Goal: Answer question/provide support: Share knowledge or assist other users

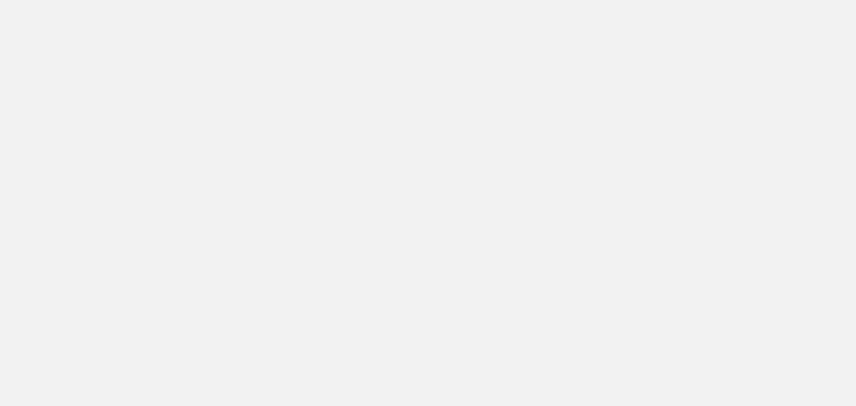
click at [593, 76] on app-root at bounding box center [428, 203] width 856 height 406
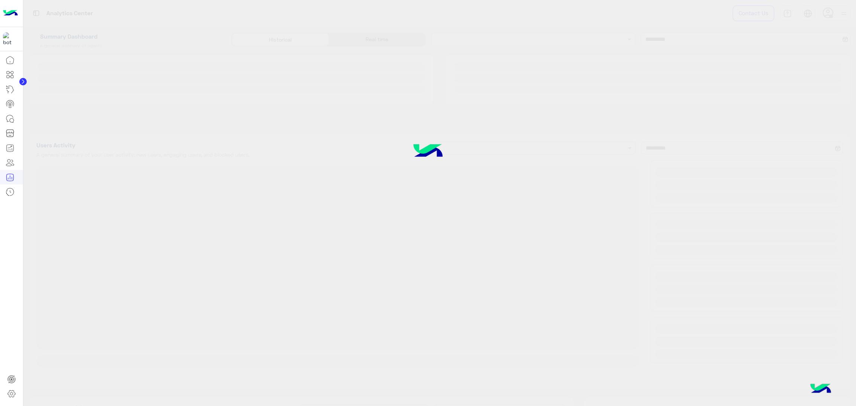
type input "**********"
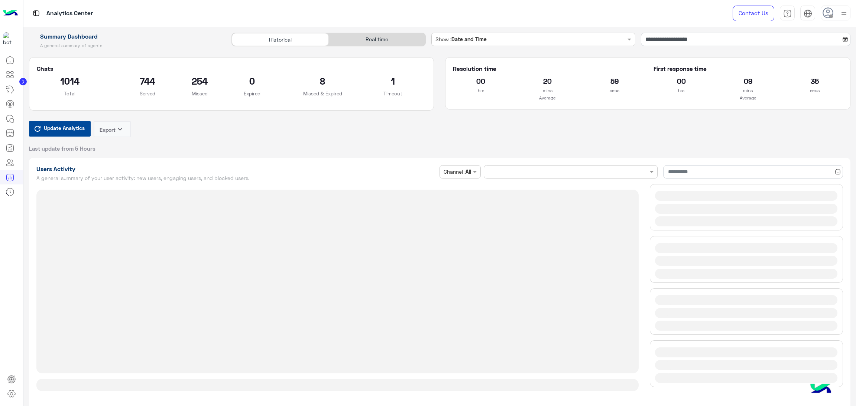
type input "**********"
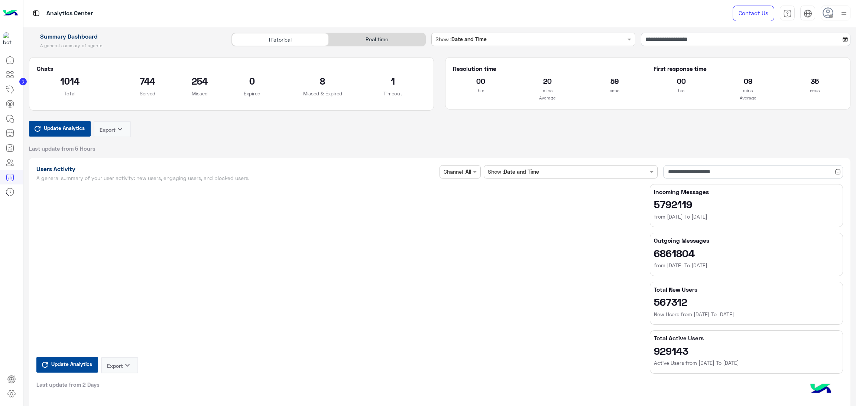
type input "**********"
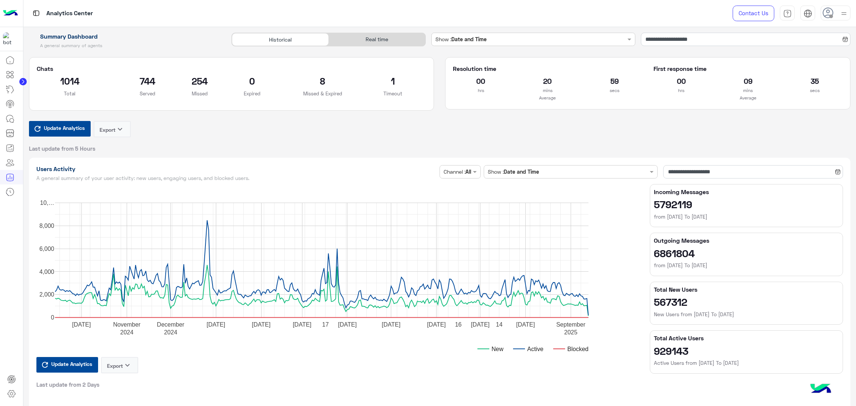
type input "**********"
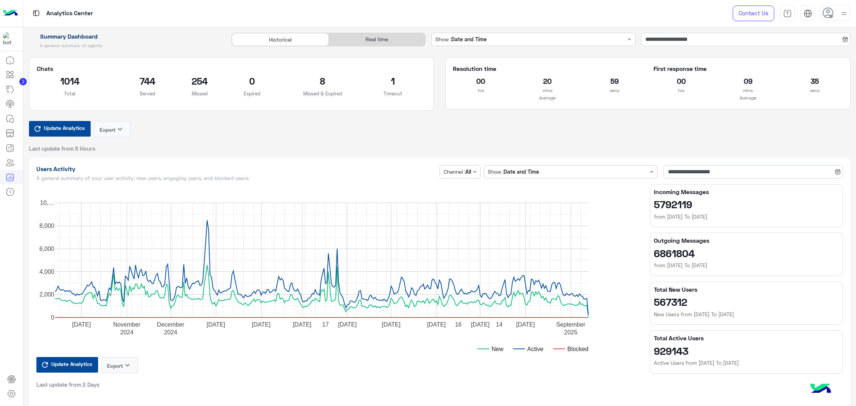
type input "**********"
click at [363, 47] on div "Historical Real time" at bounding box center [328, 42] width 205 height 19
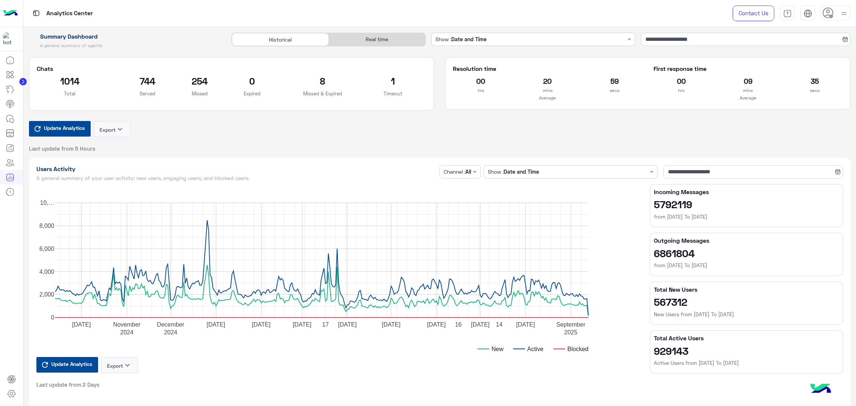
click at [363, 44] on div "Real time" at bounding box center [377, 39] width 97 height 13
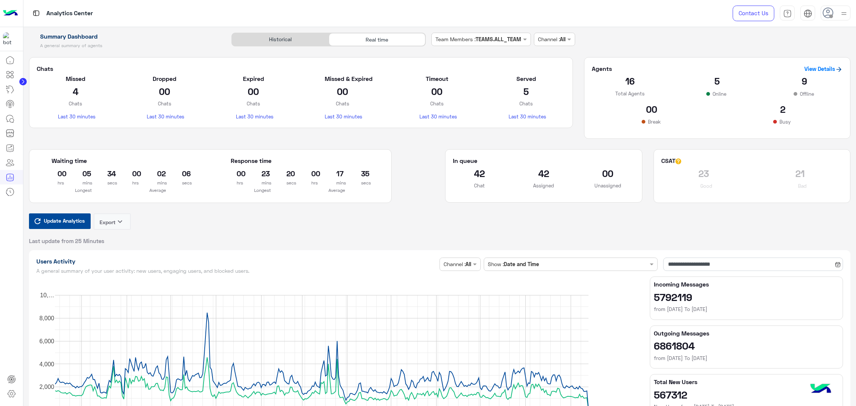
click at [73, 225] on span "Update Analytics" at bounding box center [64, 221] width 45 height 10
click at [62, 221] on span "Update Analytics" at bounding box center [64, 221] width 45 height 10
click at [70, 223] on span "Update Analytics" at bounding box center [64, 221] width 45 height 10
click at [45, 218] on span "Update Analytics" at bounding box center [64, 221] width 45 height 10
click at [61, 219] on span "Update Analytics" at bounding box center [64, 221] width 45 height 10
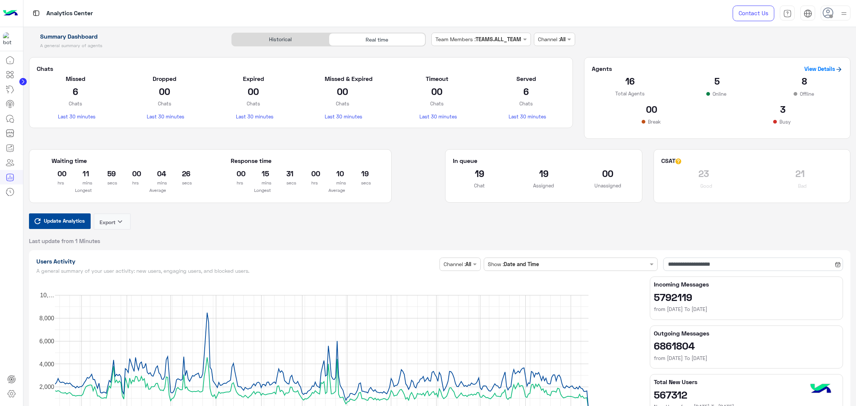
click at [65, 219] on span "Update Analytics" at bounding box center [64, 221] width 45 height 10
click at [56, 222] on span "Update Analytics" at bounding box center [64, 221] width 45 height 10
click at [49, 216] on button "Update Analytics" at bounding box center [60, 222] width 62 height 16
click at [64, 222] on span "Update Analytics" at bounding box center [64, 221] width 45 height 10
click at [67, 220] on span "Update Analytics" at bounding box center [64, 221] width 45 height 10
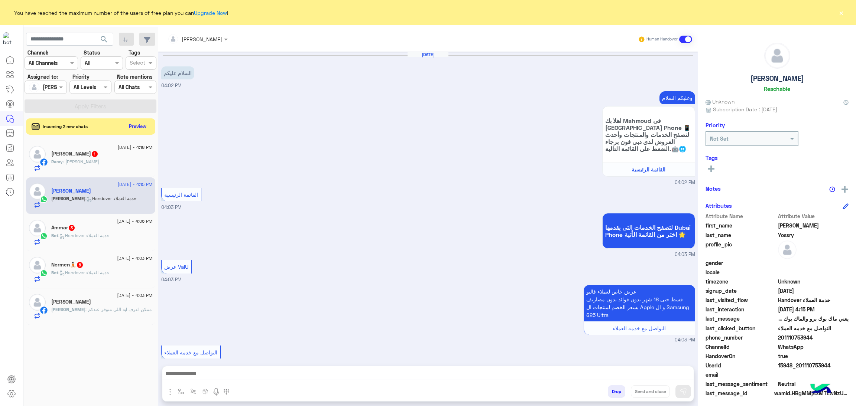
scroll to position [171, 0]
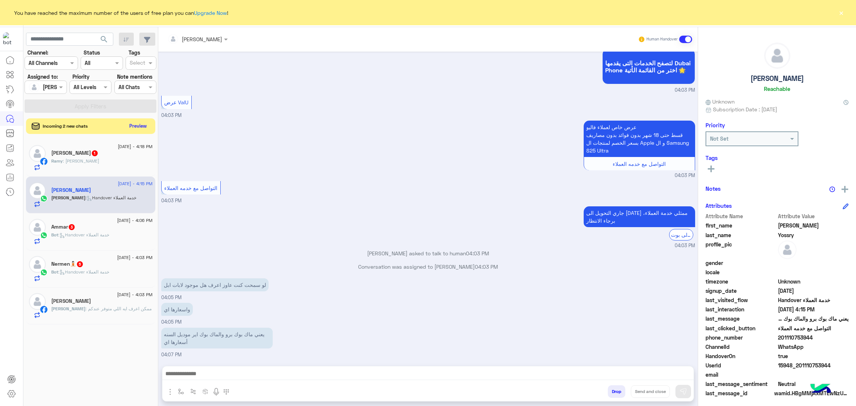
click at [138, 122] on button "Preview" at bounding box center [138, 126] width 23 height 10
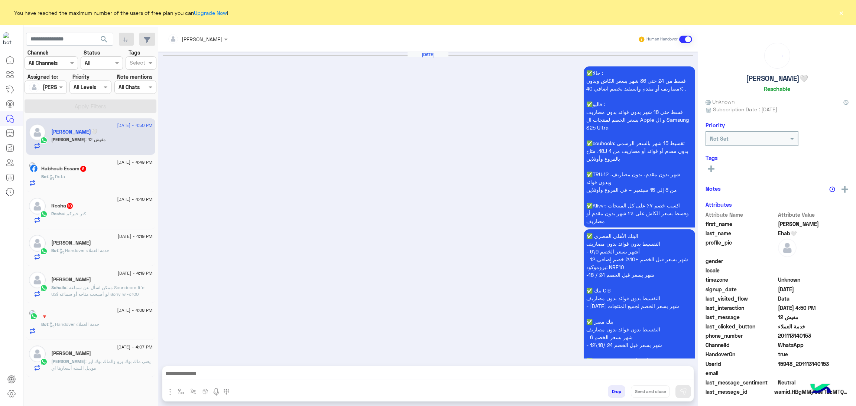
scroll to position [1098, 0]
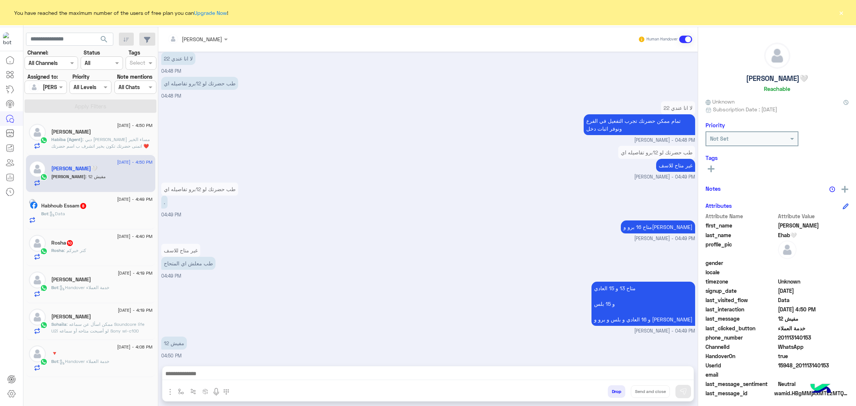
click at [90, 143] on p "Habiba (Agent) : دبي فون حبيبة هاني مساء الخير❤️ اتمنى حضرتك تكون بخير اتشرف ب …" at bounding box center [101, 146] width 101 height 20
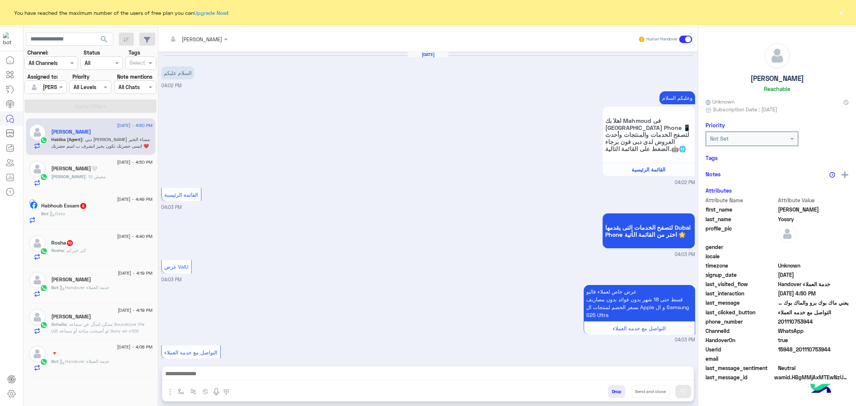
scroll to position [240, 0]
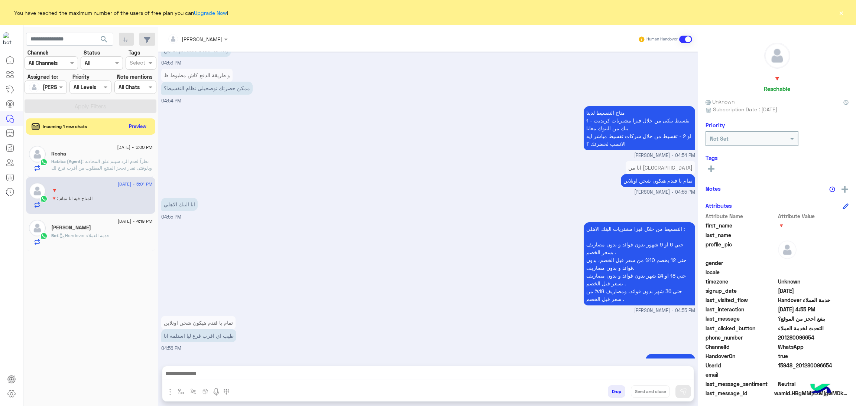
scroll to position [1244, 0]
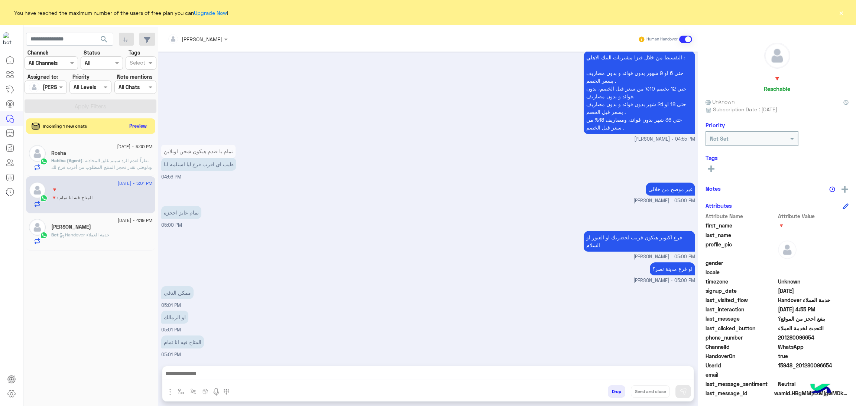
click at [138, 125] on button "Preview" at bounding box center [138, 126] width 23 height 10
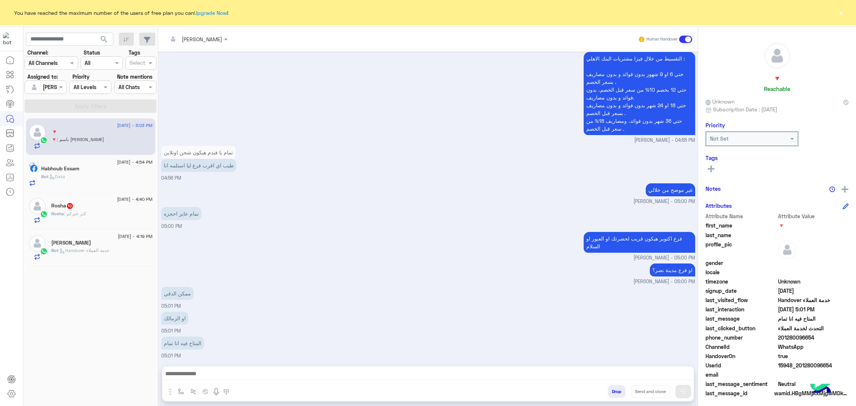
scroll to position [983, 0]
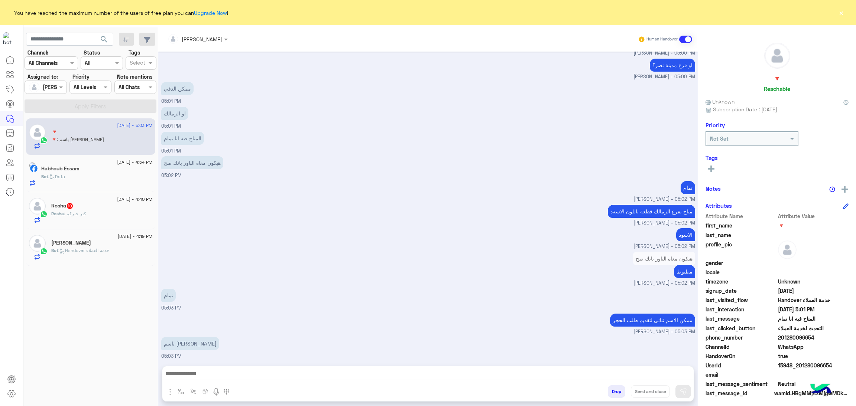
click at [797, 365] on span "15948_201280096654" at bounding box center [813, 366] width 71 height 8
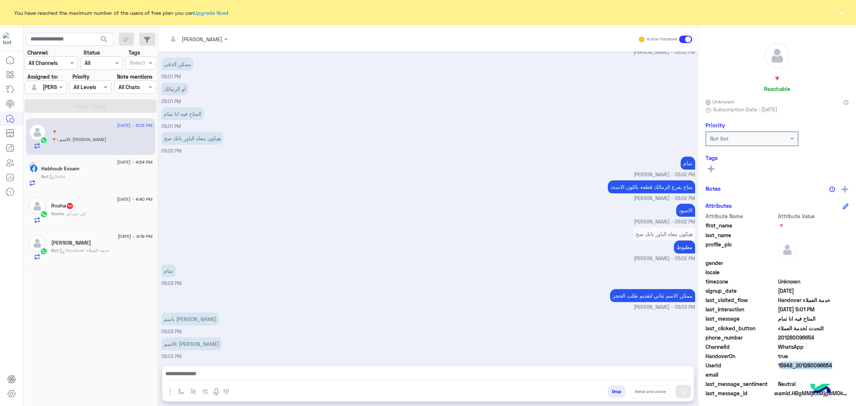
copy span "15948_201280096654"
click at [107, 205] on div "Rosha 10" at bounding box center [101, 207] width 101 height 8
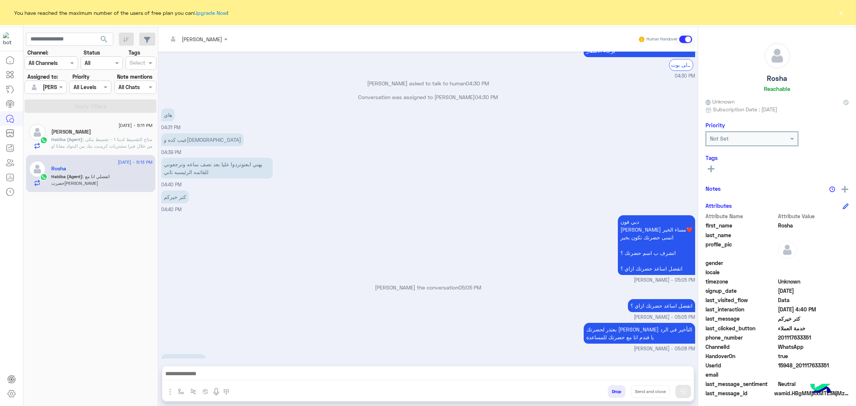
scroll to position [1280, 0]
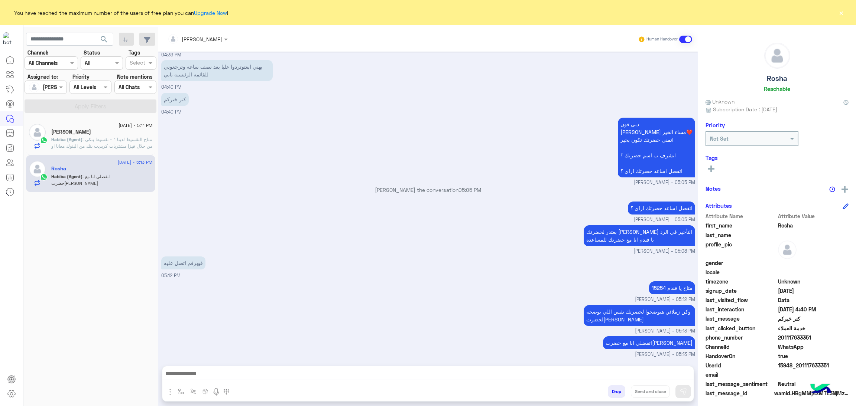
click at [94, 133] on div "Mahmoud" at bounding box center [101, 133] width 101 height 8
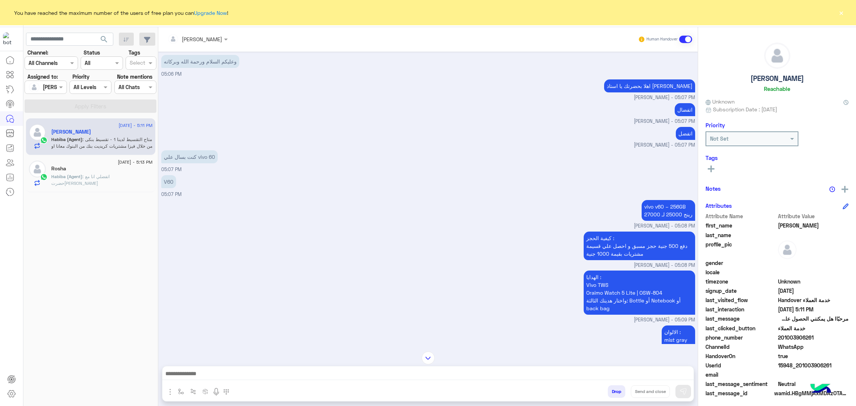
scroll to position [484, 0]
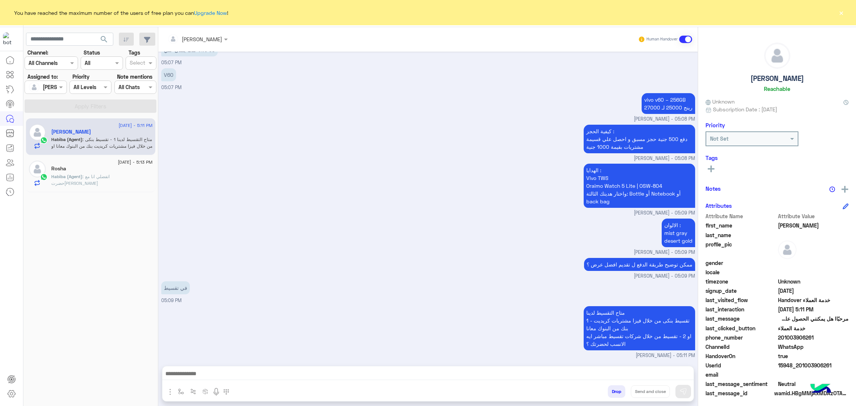
click at [809, 365] on span "15948_201003906261" at bounding box center [813, 366] width 71 height 8
copy span "15948_201003906261"
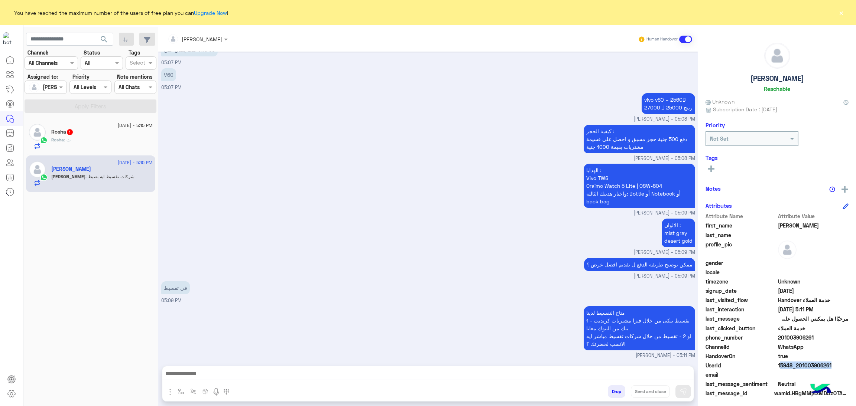
scroll to position [509, 0]
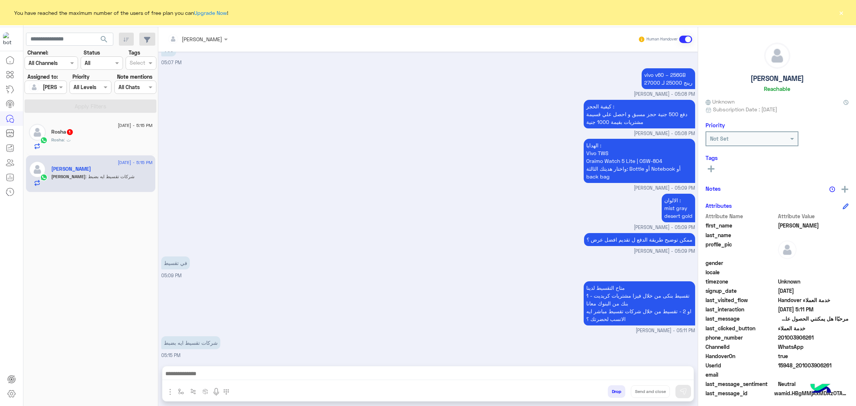
click at [102, 139] on div "Rosha : ث" at bounding box center [101, 143] width 101 height 13
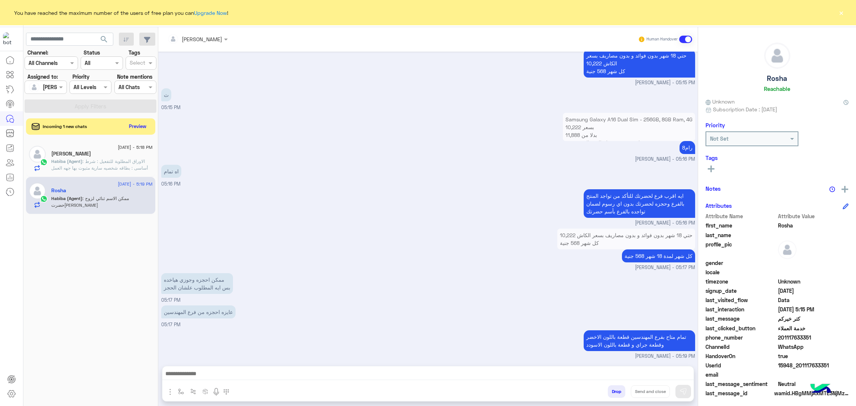
scroll to position [1225, 0]
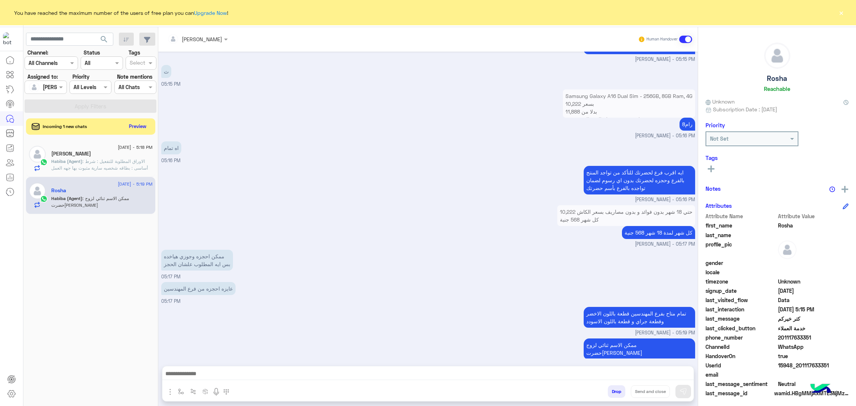
drag, startPoint x: 505, startPoint y: 29, endPoint x: 568, endPoint y: 292, distance: 270.1
click at [568, 292] on div "عايزه احجزه من فرع المهندسين 05:17 PM" at bounding box center [428, 292] width 534 height 25
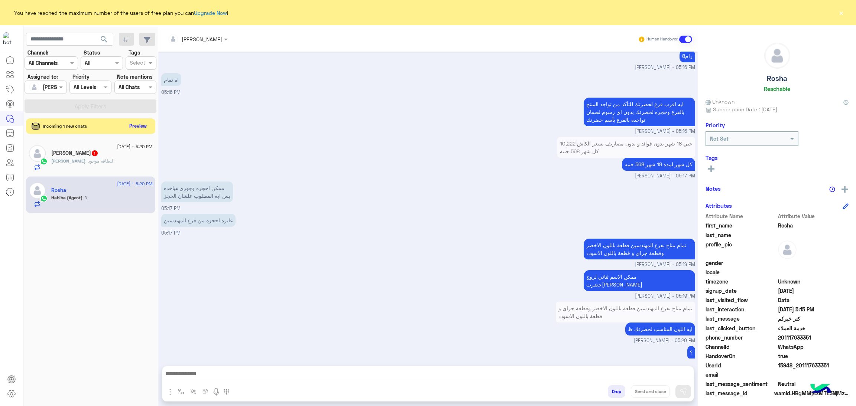
click at [147, 128] on button "Preview" at bounding box center [138, 126] width 23 height 10
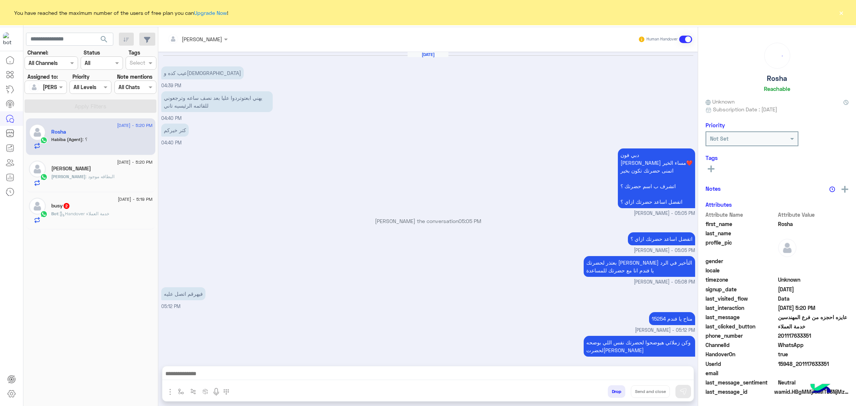
scroll to position [680, 0]
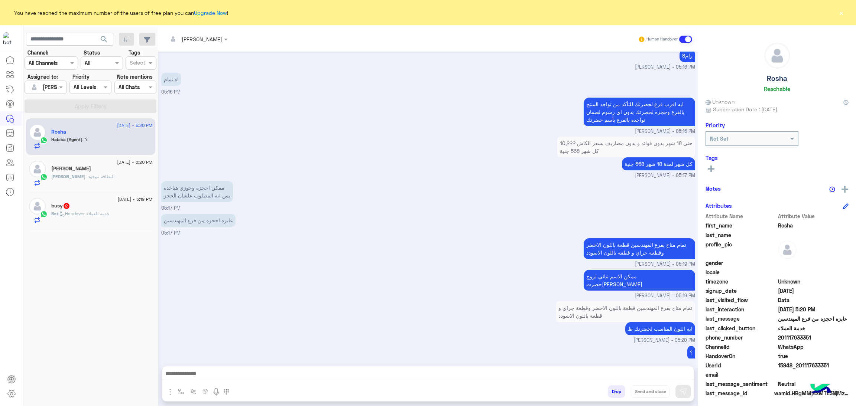
click at [95, 179] on span ": البطاقه موجود" at bounding box center [99, 177] width 29 height 6
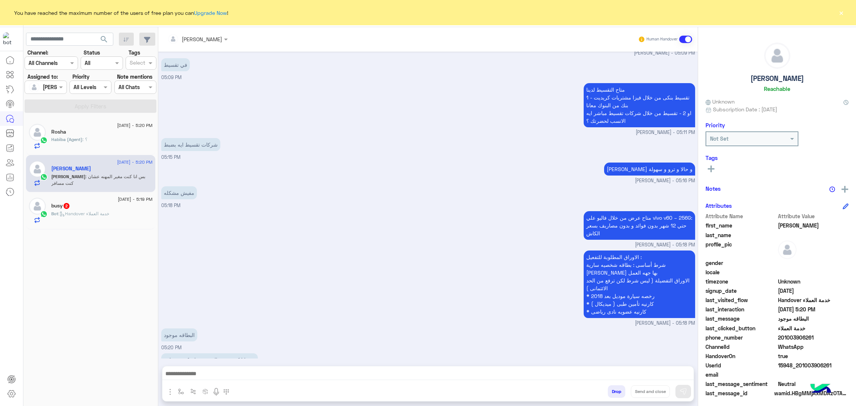
scroll to position [732, 0]
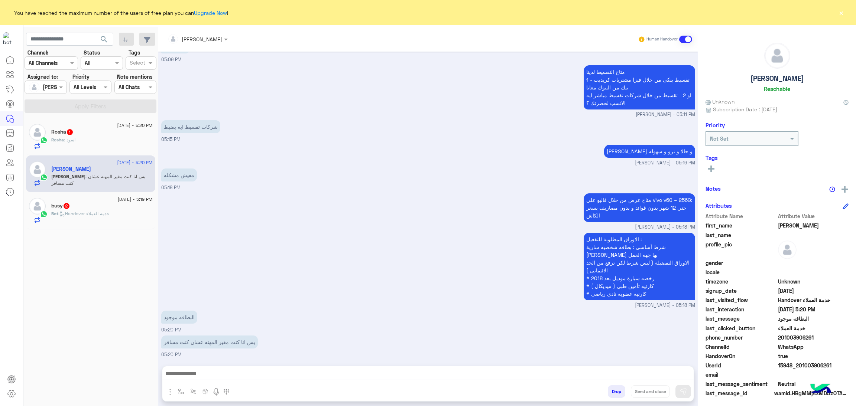
click at [91, 128] on div "14 September - 5:20 PM" at bounding box center [101, 126] width 101 height 5
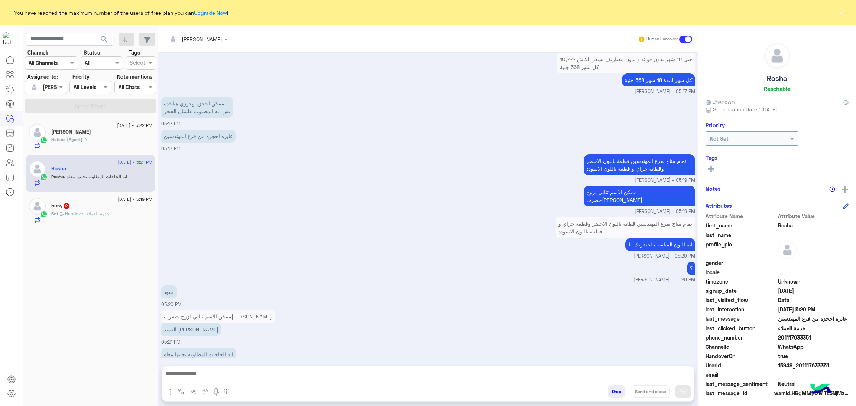
scroll to position [743, 0]
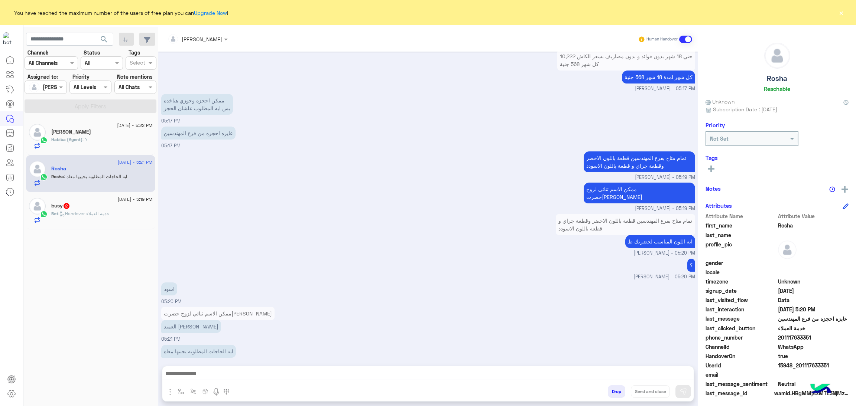
click at [806, 362] on span "15948_201117633351" at bounding box center [813, 366] width 71 height 8
copy span "15948_201117633351"
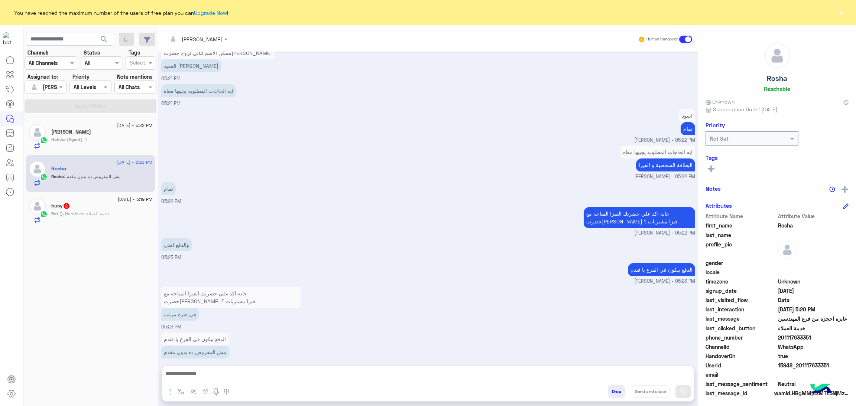
scroll to position [1027, 0]
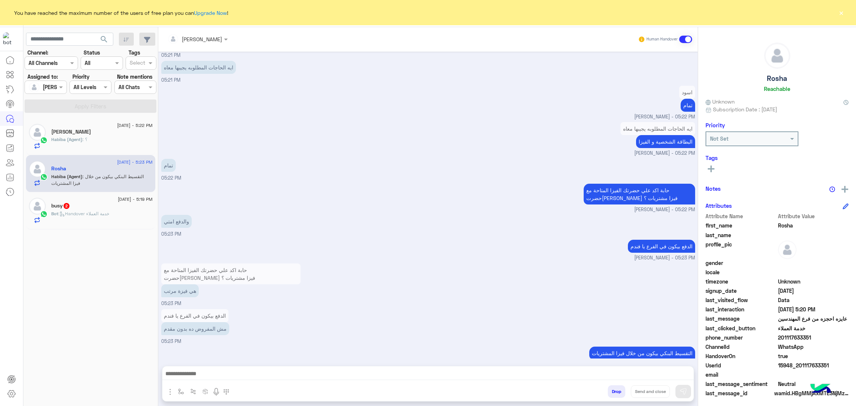
click at [90, 218] on div "Bot : Handover خدمة العملاء" at bounding box center [101, 217] width 101 height 13
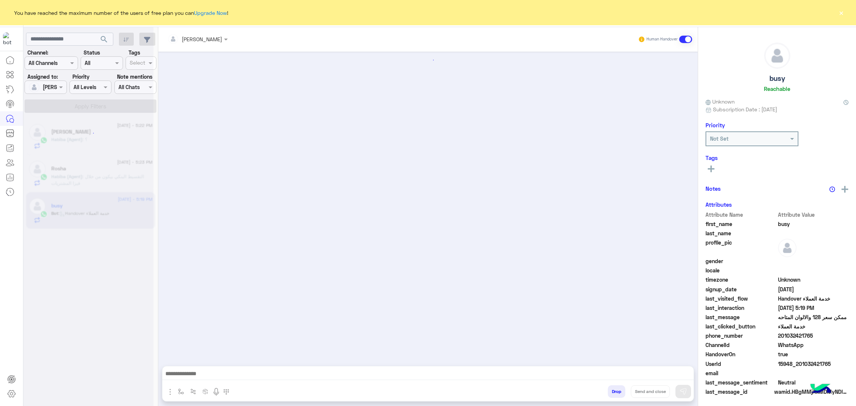
scroll to position [923, 0]
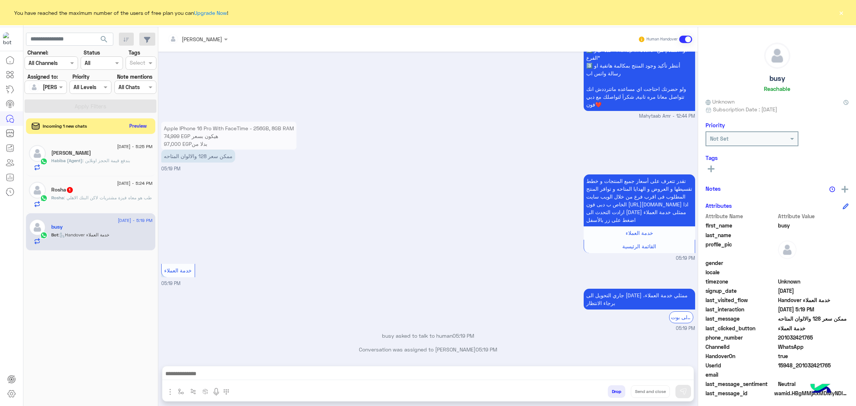
click at [133, 123] on button "Preview" at bounding box center [138, 126] width 23 height 10
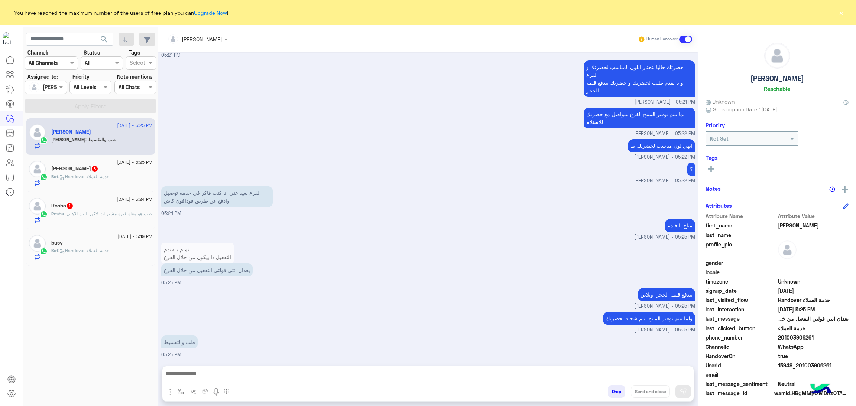
scroll to position [754, 0]
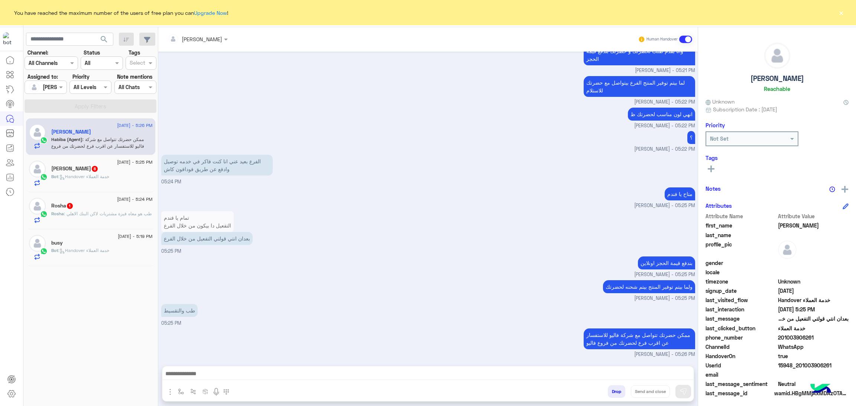
click at [117, 205] on div "Rosha 1" at bounding box center [101, 207] width 101 height 8
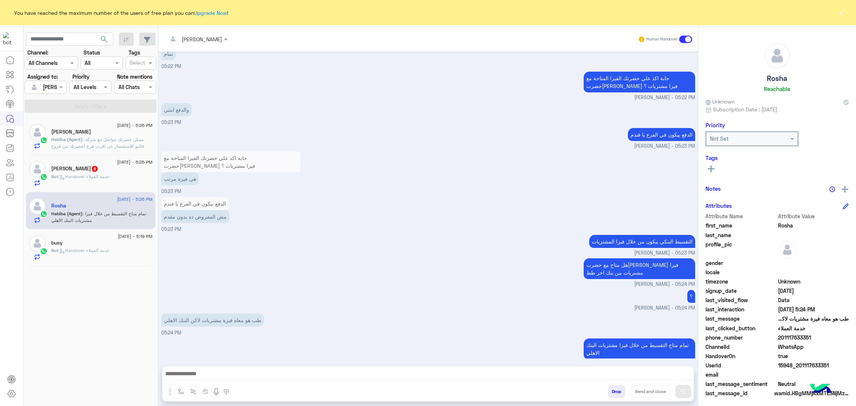
scroll to position [759, 0]
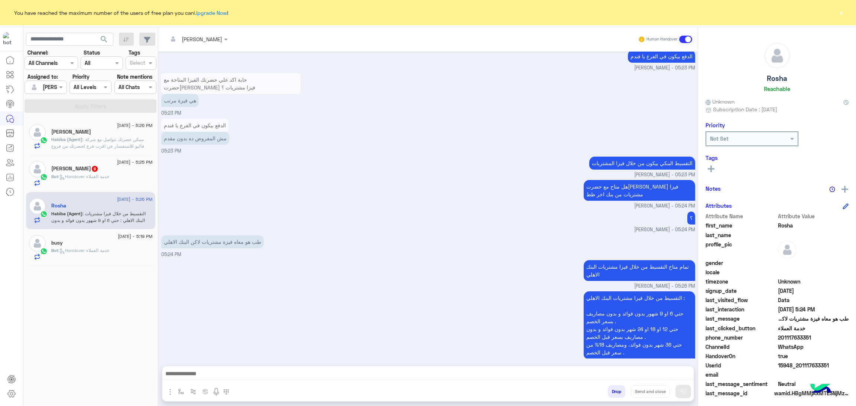
click at [133, 146] on span ": ممكن حضرتك تتواصل مع شركة فاليو للاستفسار عن اقرب فرع لحضرتك من فروع فاليو" at bounding box center [97, 146] width 93 height 19
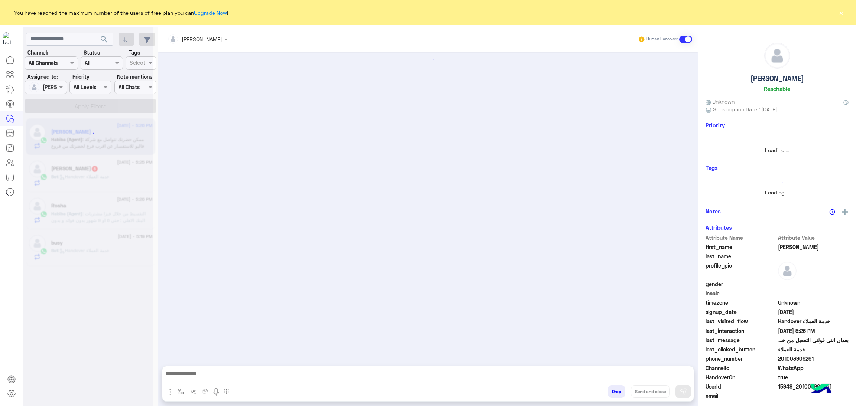
scroll to position [681, 0]
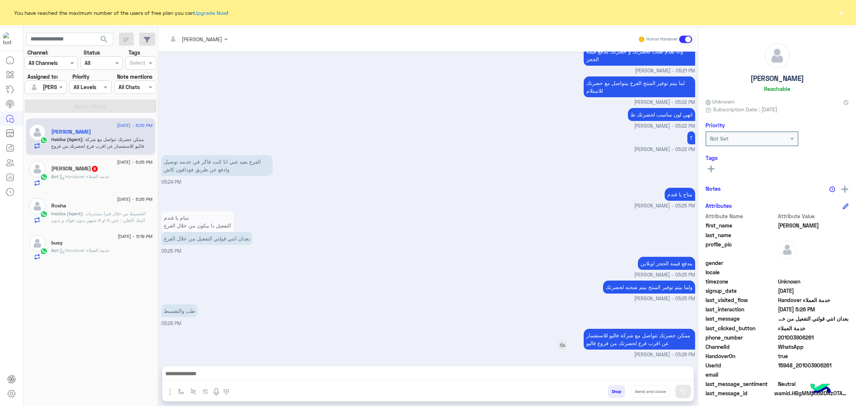
click at [652, 333] on p "ممكن حضرتك تتواصل مع شركة فاليو للاستفسار عن اقرب فرع لحضرتك من فروع فاليو" at bounding box center [639, 339] width 111 height 21
click at [525, 281] on div "ولما بيتم توفير المنتج بيتم شحنه لحضرتك Habiba Hany - 05:25 PM" at bounding box center [428, 291] width 534 height 24
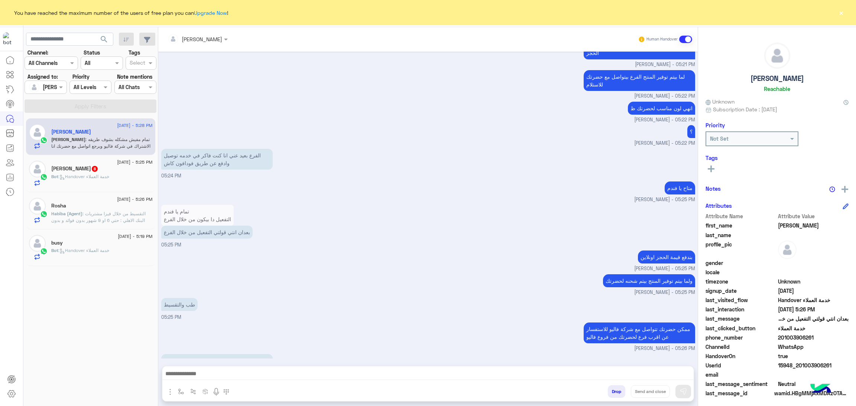
scroll to position [722, 0]
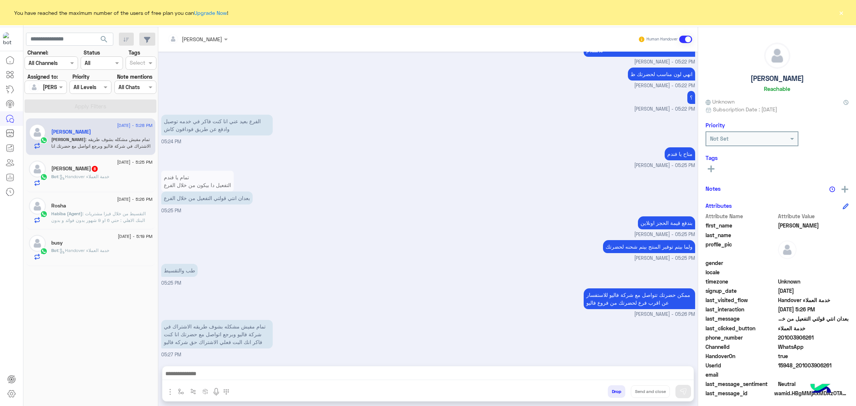
click at [93, 207] on div "Rosha" at bounding box center [101, 207] width 101 height 8
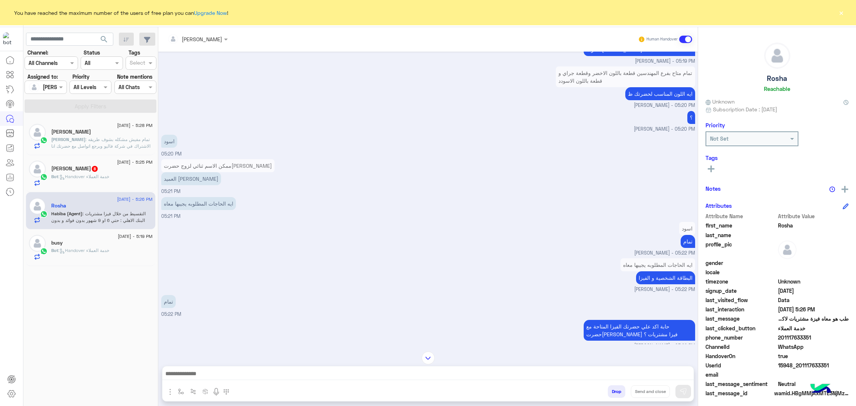
scroll to position [362, 0]
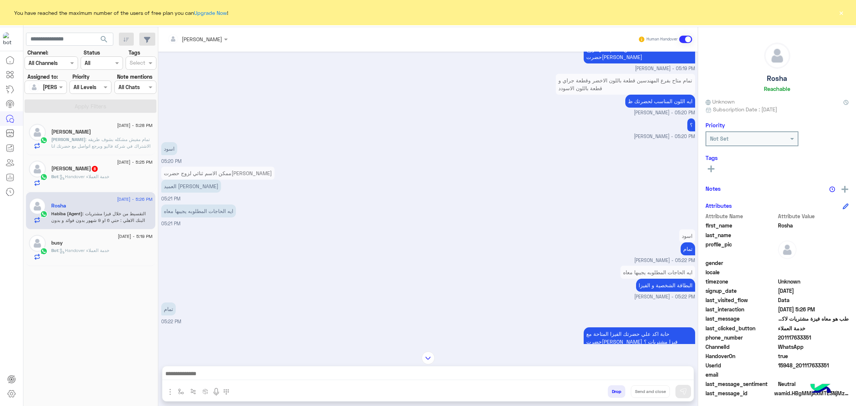
click at [126, 181] on div "Bot : Handover خدمة العملاء" at bounding box center [101, 179] width 101 height 13
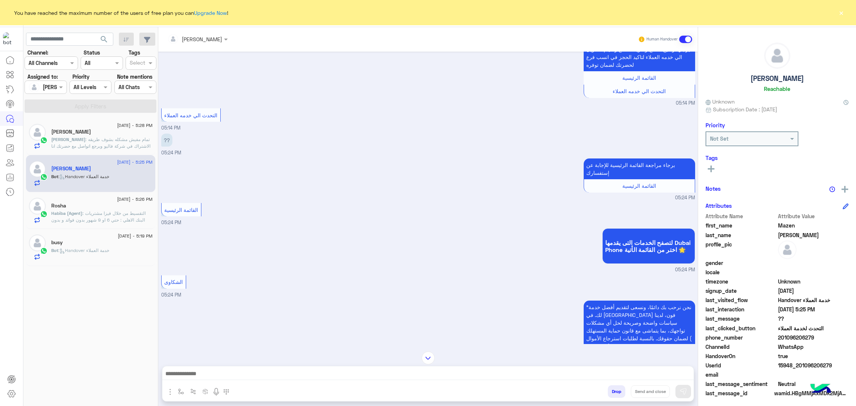
scroll to position [1124, 0]
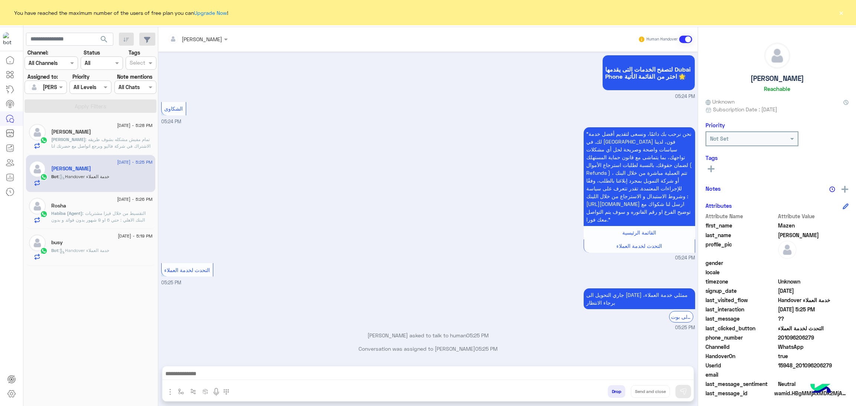
click at [104, 209] on div "Rosha" at bounding box center [101, 207] width 101 height 8
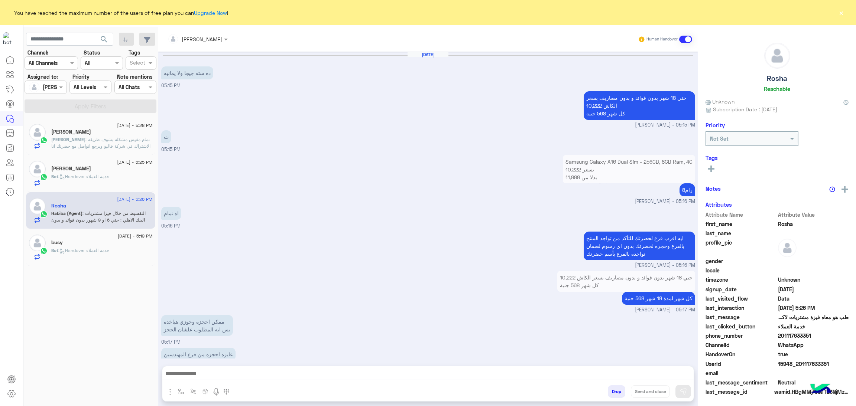
scroll to position [696, 0]
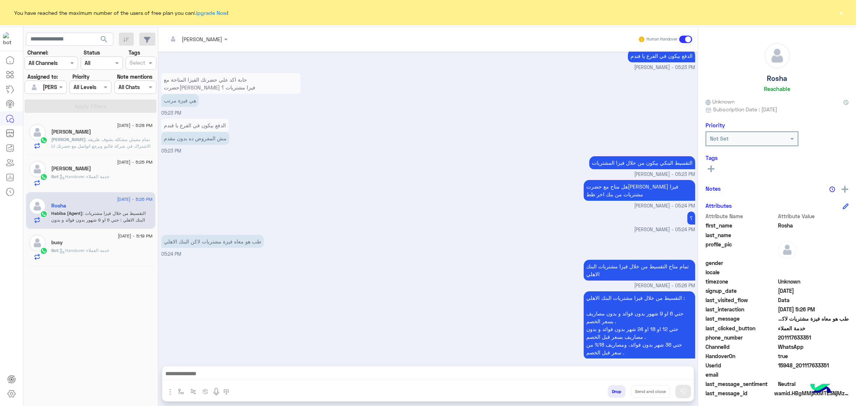
click at [410, 243] on div "طب هو معاه فيزة مشتريات لاكن البنك الاهلي 05:24 PM" at bounding box center [428, 245] width 534 height 25
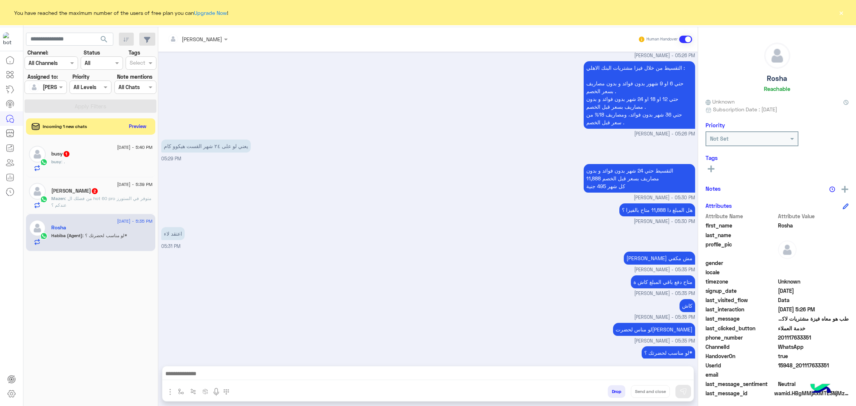
scroll to position [926, 0]
click at [139, 128] on button "Preview" at bounding box center [138, 126] width 23 height 10
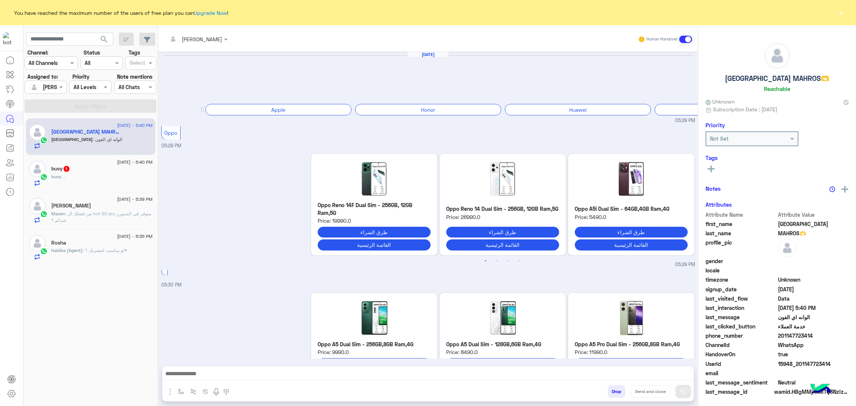
scroll to position [1260, 0]
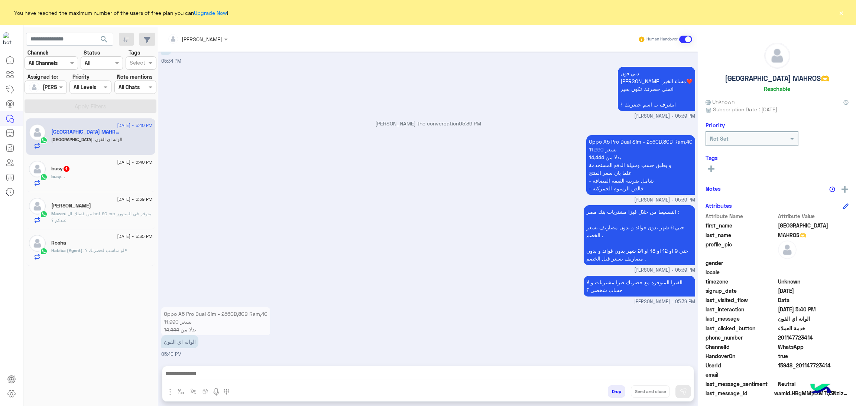
click at [75, 176] on div "busy : ." at bounding box center [101, 179] width 101 height 13
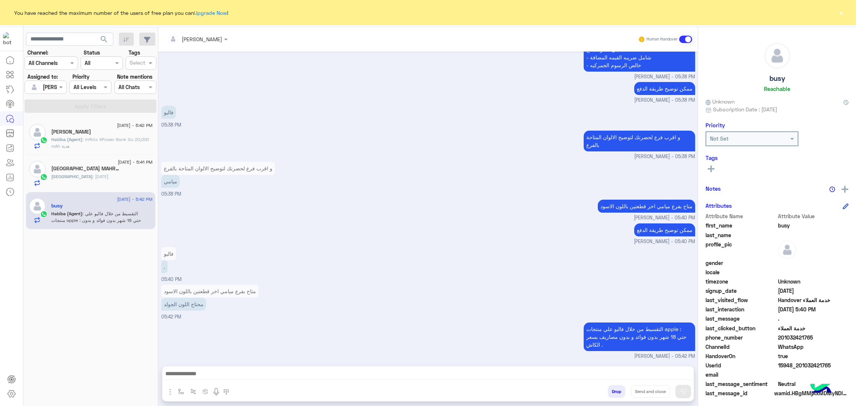
scroll to position [997, 0]
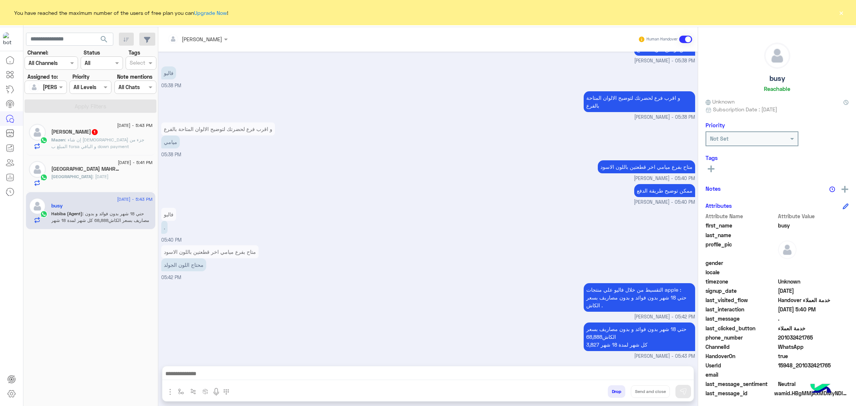
click at [784, 363] on span "15948_201032421765" at bounding box center [813, 366] width 71 height 8
copy span "15948_201032421765"
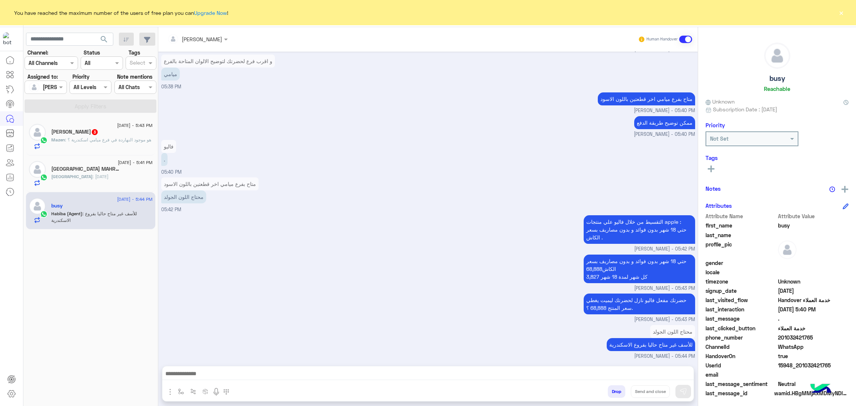
scroll to position [1111, 0]
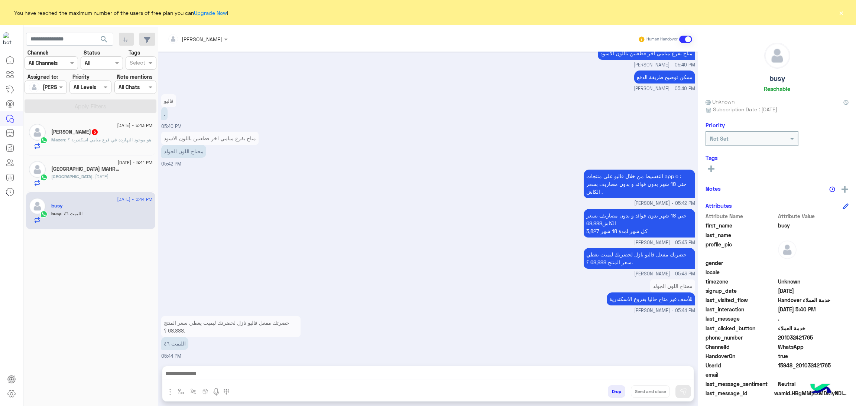
click at [124, 174] on div "DOHA : الاثنين" at bounding box center [101, 179] width 101 height 13
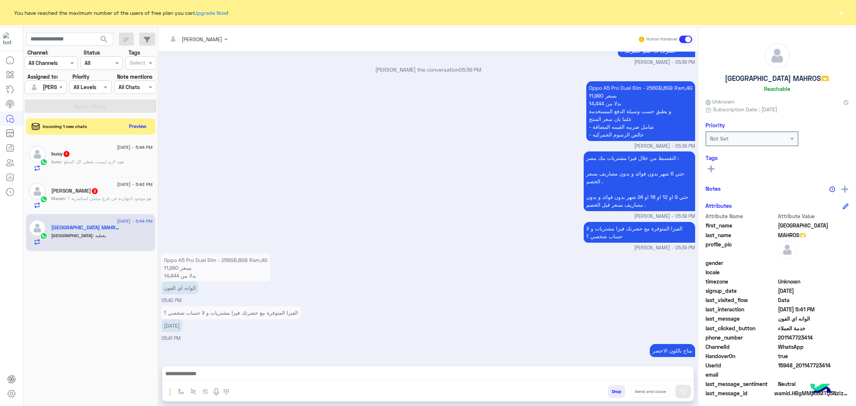
scroll to position [1315, 0]
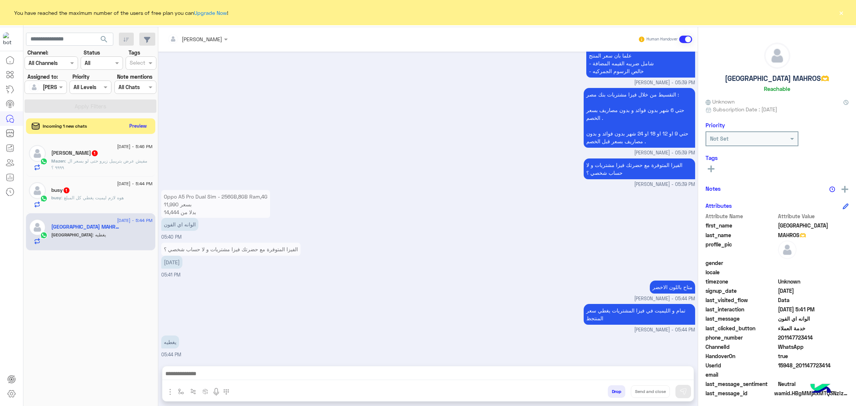
click at [132, 124] on button "Preview" at bounding box center [138, 126] width 23 height 10
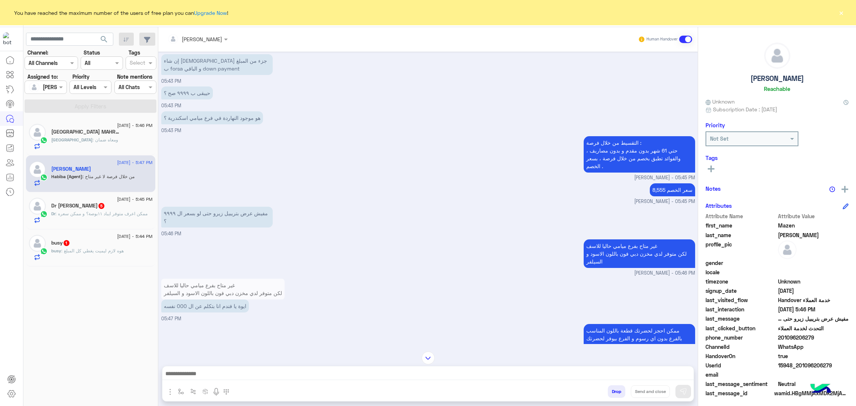
scroll to position [1011, 0]
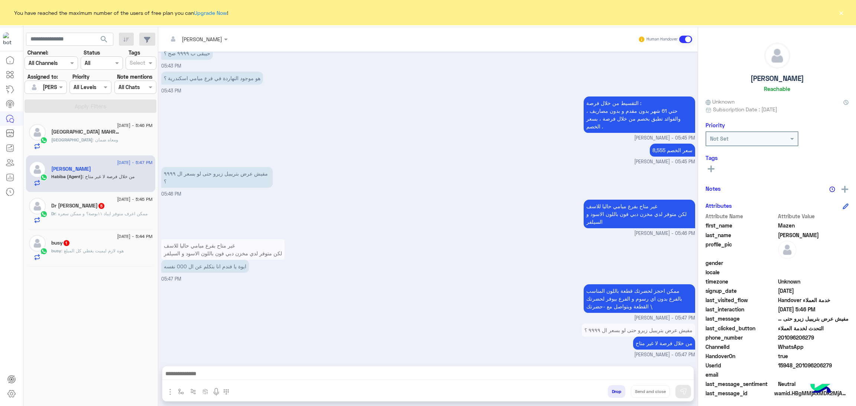
click at [121, 205] on div "Dr Mohamed Elsayed 5" at bounding box center [101, 207] width 101 height 8
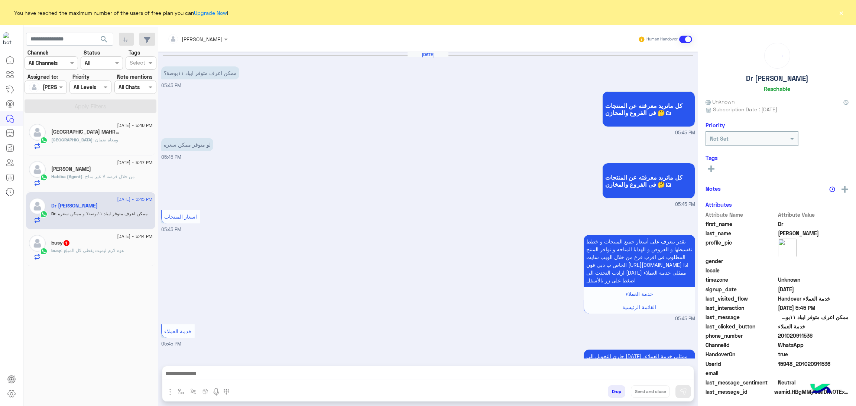
scroll to position [102, 0]
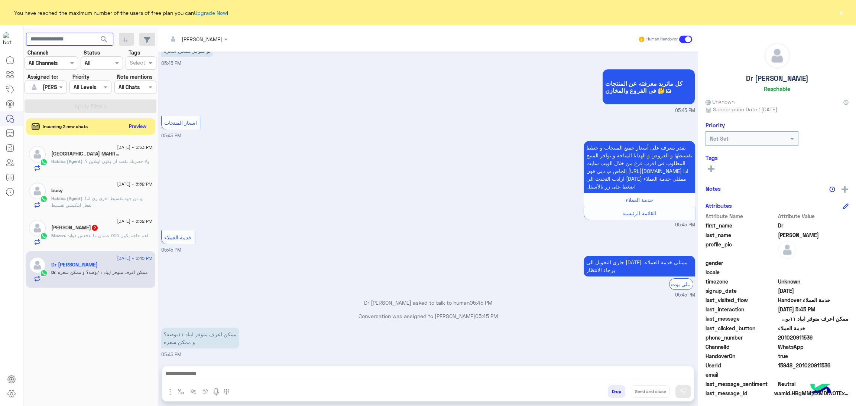
click at [61, 40] on input "text" at bounding box center [69, 39] width 87 height 13
paste input "**********"
type input "**********"
click at [95, 33] on button "search" at bounding box center [104, 41] width 18 height 16
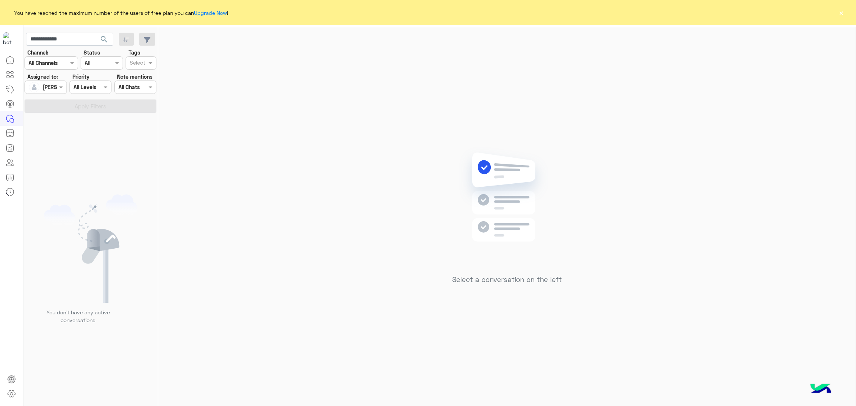
click at [56, 82] on div "Assigned on Habiba Hany" at bounding box center [46, 87] width 42 height 13
click at [63, 101] on div "All" at bounding box center [77, 102] width 98 height 8
click at [70, 101] on button "Apply Filters" at bounding box center [91, 106] width 132 height 13
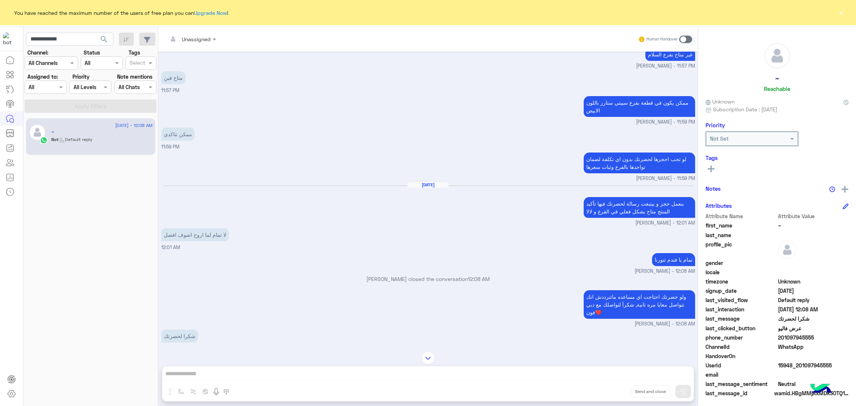
scroll to position [2857, 0]
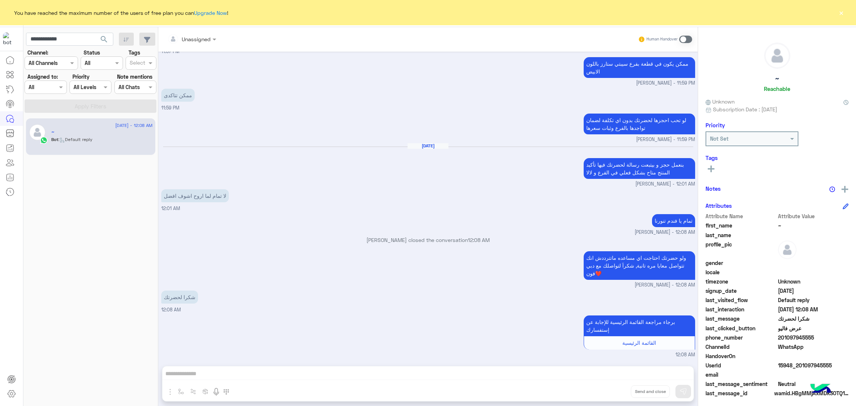
click at [803, 365] on span "15948_201097945555" at bounding box center [813, 366] width 71 height 8
copy span "15948_201097945555"
click at [64, 32] on app-inbox-users-filters "**********" at bounding box center [90, 71] width 135 height 89
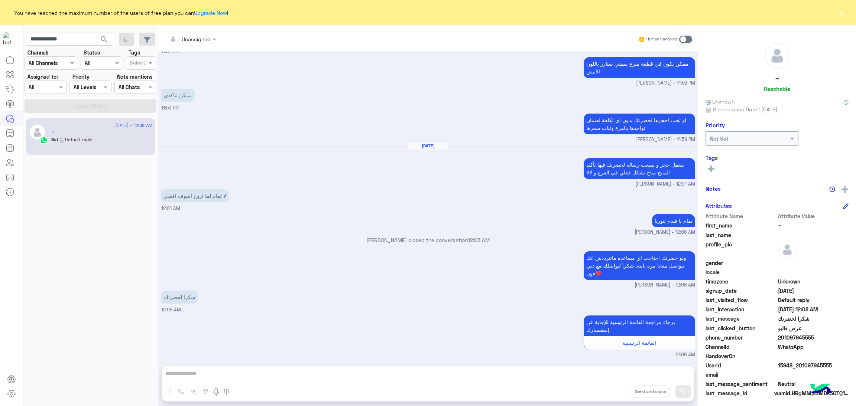
click at [64, 32] on app-inbox-users-filters "**********" at bounding box center [90, 71] width 135 height 89
click at [59, 34] on input "**********" at bounding box center [69, 39] width 87 height 13
click at [40, 81] on div "Assigned on All" at bounding box center [46, 87] width 42 height 13
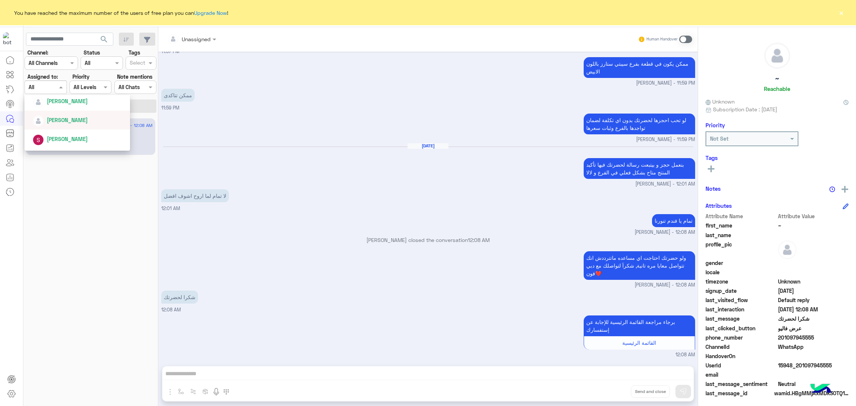
scroll to position [278, 0]
click at [67, 121] on span "Habiba Hany" at bounding box center [67, 119] width 41 height 6
click at [137, 106] on button "Apply Filters" at bounding box center [91, 106] width 132 height 13
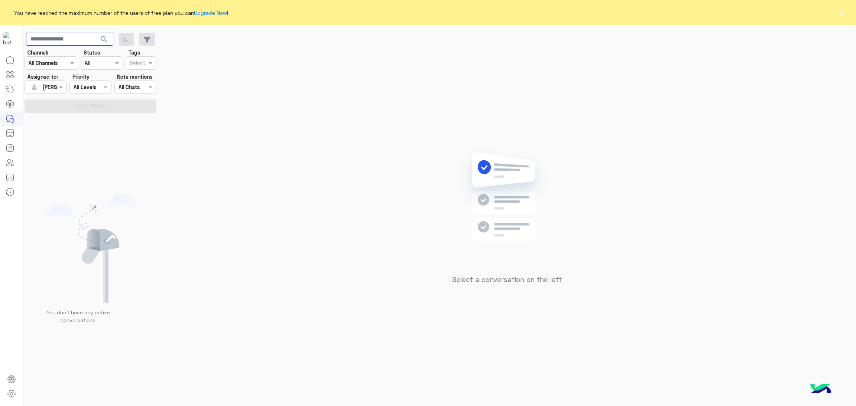
click at [69, 45] on input "text" at bounding box center [69, 39] width 87 height 13
click at [95, 33] on button "search" at bounding box center [104, 41] width 18 height 16
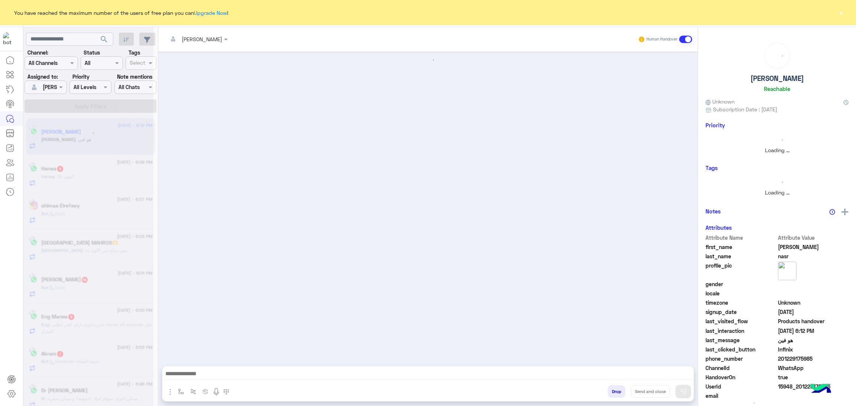
drag, startPoint x: 207, startPoint y: 127, endPoint x: 288, endPoint y: 119, distance: 81.8
click at [286, 120] on div at bounding box center [427, 205] width 539 height 307
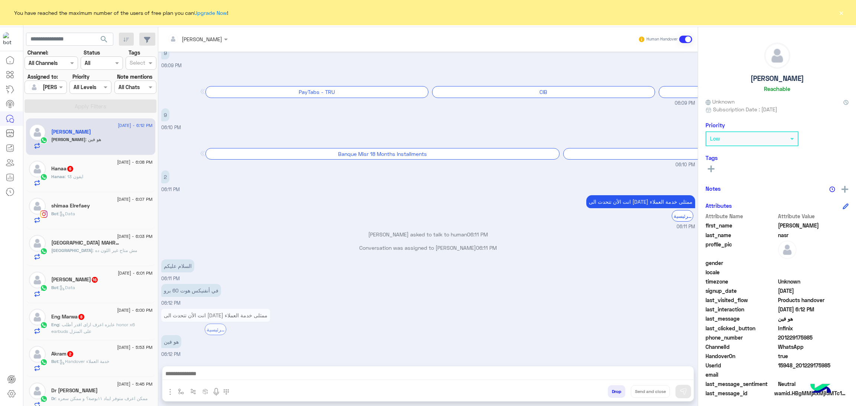
click at [92, 182] on div "Hanaa : ايفون 13" at bounding box center [101, 179] width 101 height 13
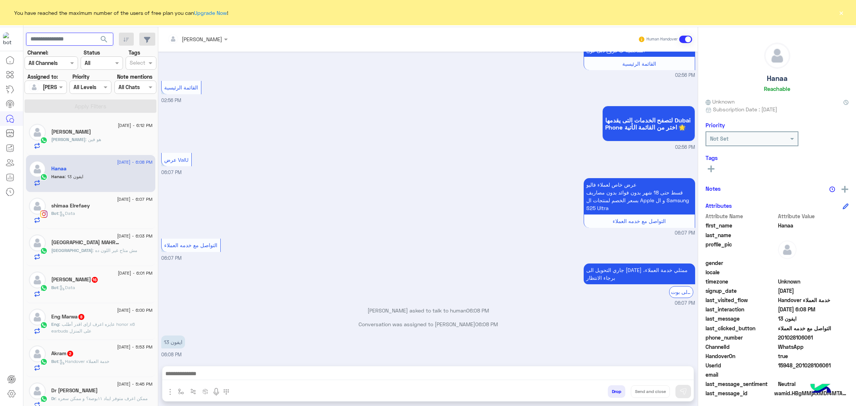
click at [75, 35] on input "text" at bounding box center [69, 39] width 87 height 13
click at [95, 33] on button "search" at bounding box center [104, 41] width 18 height 16
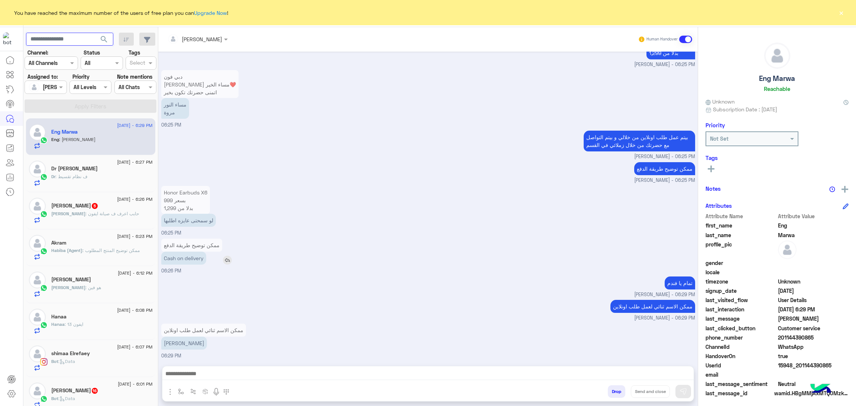
scroll to position [826, 0]
click at [56, 42] on input "text" at bounding box center [69, 39] width 87 height 13
paste input "**********"
click at [46, 86] on div at bounding box center [45, 87] width 41 height 9
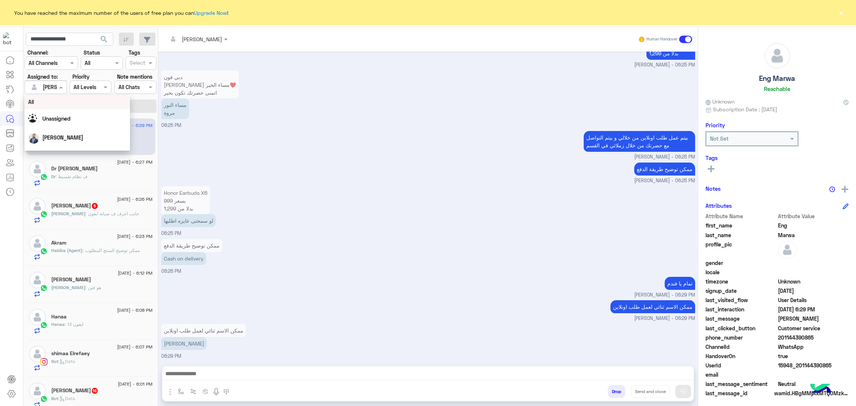
click at [51, 105] on div "All" at bounding box center [77, 102] width 98 height 8
click at [137, 105] on button "Apply Filters" at bounding box center [91, 106] width 132 height 13
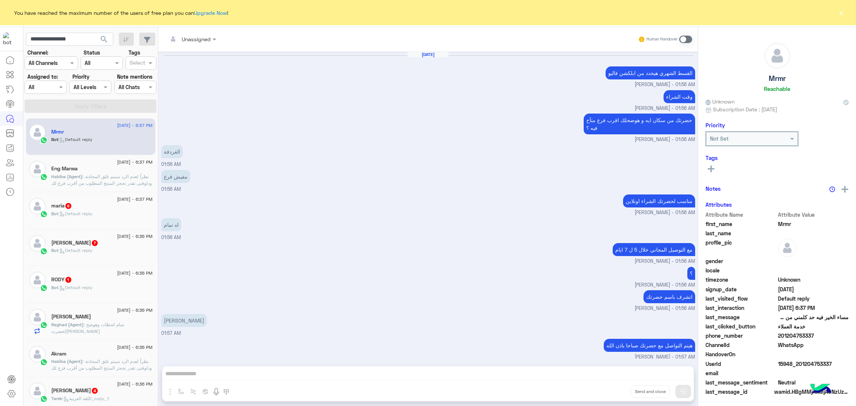
scroll to position [731, 0]
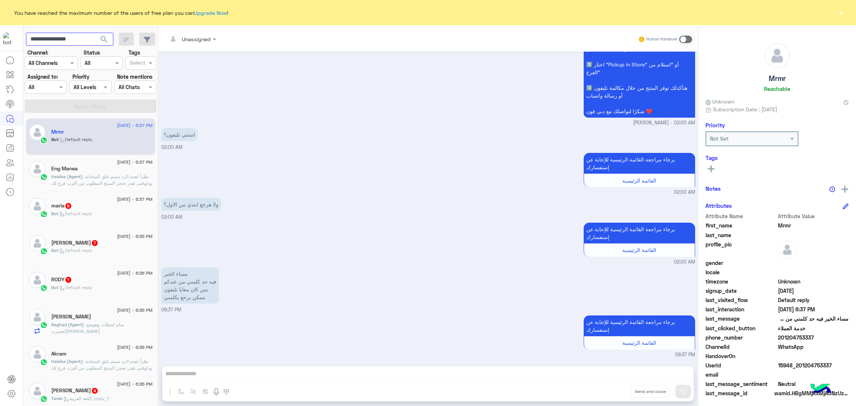
click at [70, 38] on input "**********" at bounding box center [69, 39] width 87 height 13
click at [95, 33] on button "search" at bounding box center [104, 41] width 18 height 16
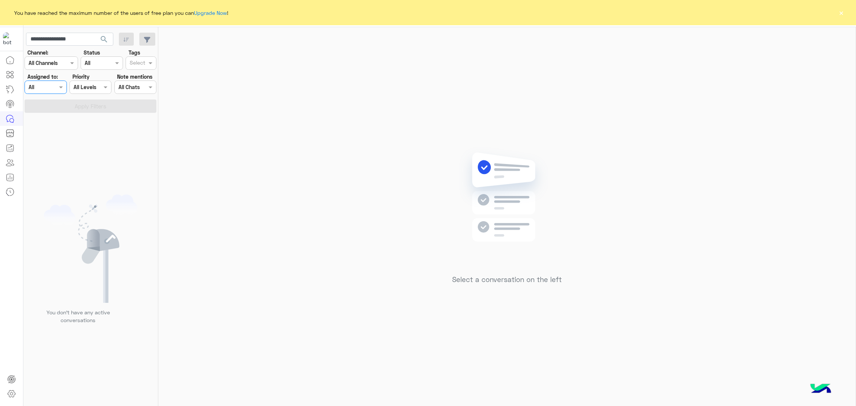
click at [55, 91] on div "Assigned on All" at bounding box center [46, 87] width 42 height 13
drag, startPoint x: 55, startPoint y: 91, endPoint x: 318, endPoint y: 127, distance: 266.2
click at [318, 127] on div "Select a conversation on the left" at bounding box center [506, 218] width 697 height 382
click at [74, 43] on input "**********" at bounding box center [69, 39] width 87 height 13
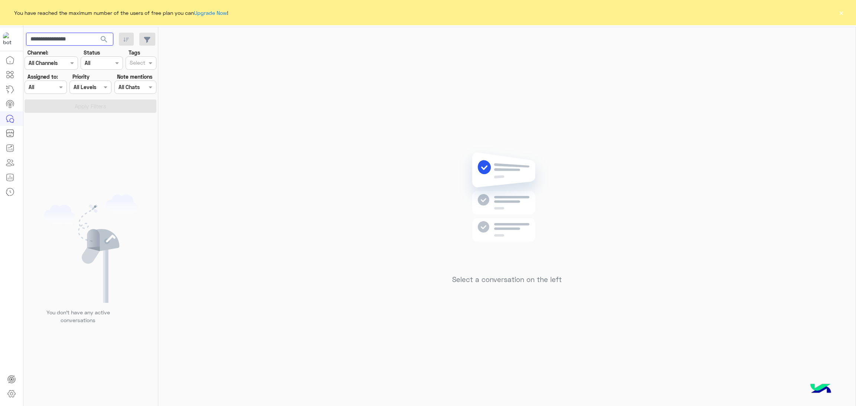
paste input "**"
type input "**********"
click at [95, 33] on button "search" at bounding box center [104, 41] width 18 height 16
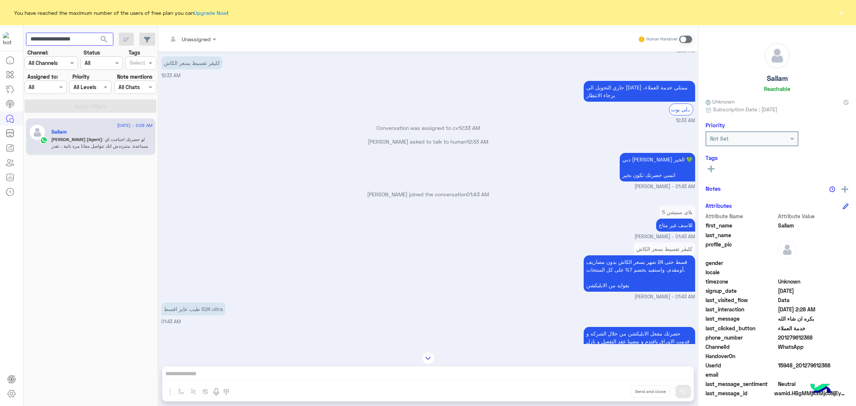
scroll to position [282, 0]
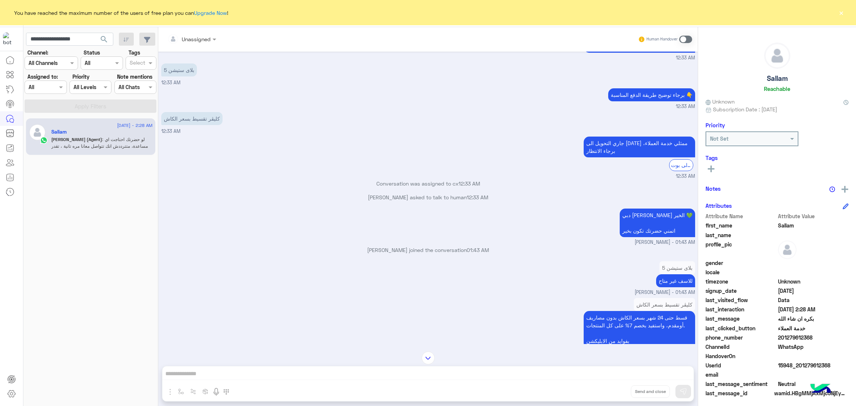
click at [785, 365] on span "15948_201279612368" at bounding box center [813, 366] width 71 height 8
copy span "15948_201279612368"
click at [13, 74] on icon at bounding box center [10, 74] width 9 height 9
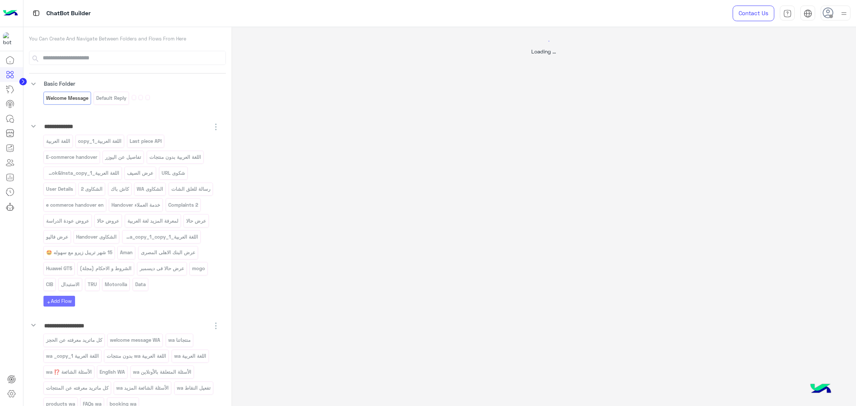
select select "*"
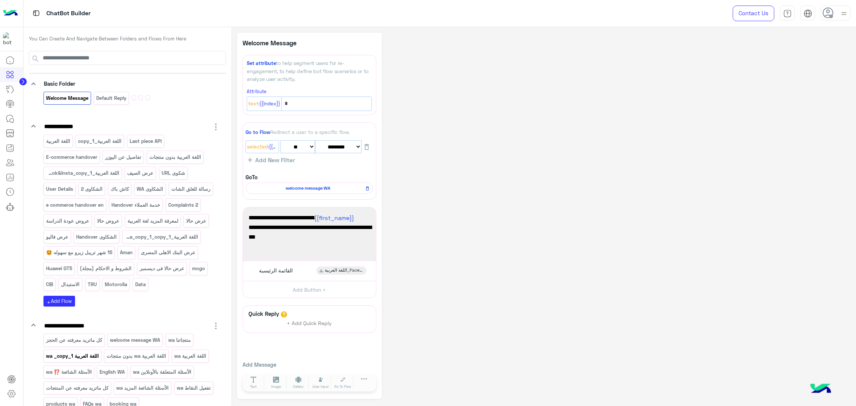
click at [84, 361] on p "اللغة العربية wa _copy_1" at bounding box center [72, 356] width 54 height 9
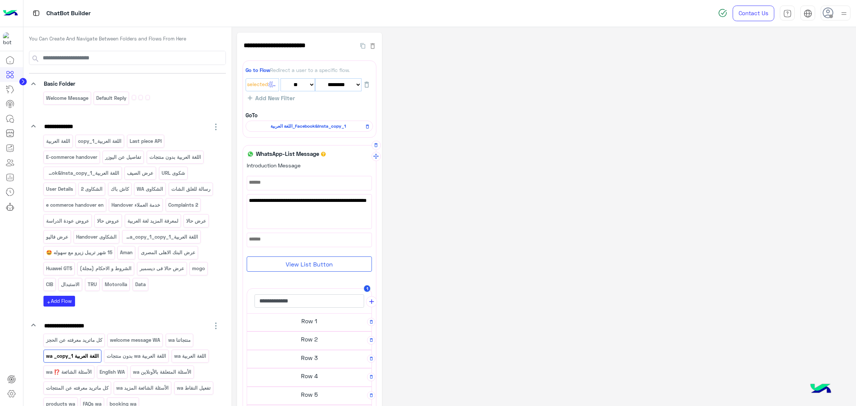
click at [309, 347] on h5 "Row 2" at bounding box center [309, 339] width 124 height 15
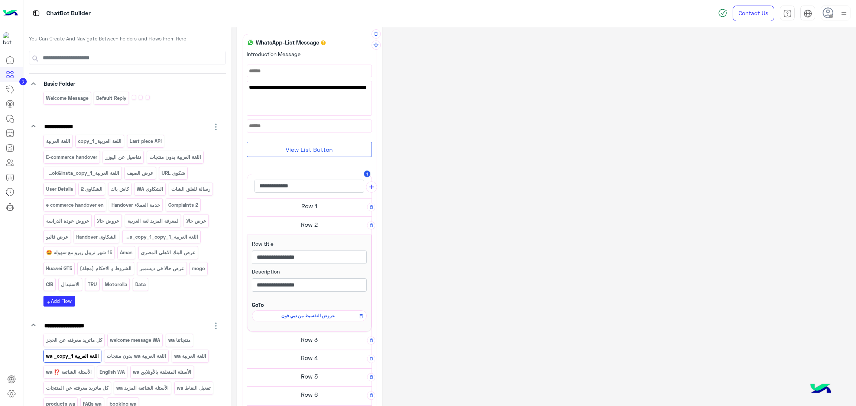
click at [327, 321] on div "عروض التقسيط من دبي فون" at bounding box center [309, 316] width 115 height 11
click at [327, 315] on span "عروض التقسيط من دبي فون" at bounding box center [308, 316] width 104 height 7
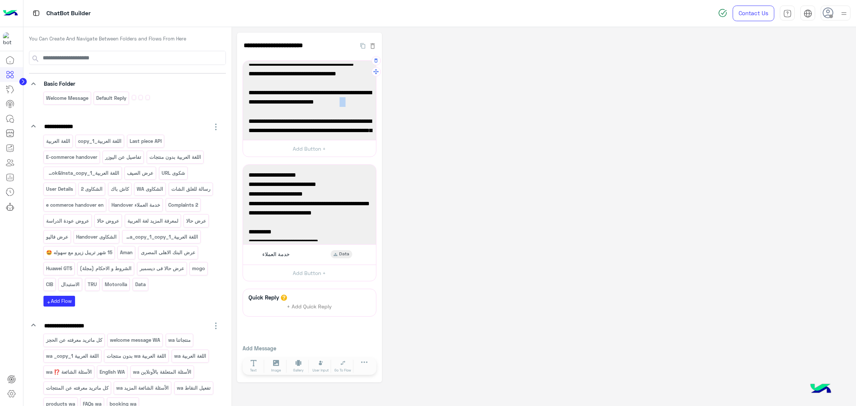
drag, startPoint x: 337, startPoint y: 102, endPoint x: 342, endPoint y: 102, distance: 5.2
click at [342, 102] on span "من 5 إلى 15 سبتمبر – في الفروع وأونلاين" at bounding box center [309, 102] width 122 height 10
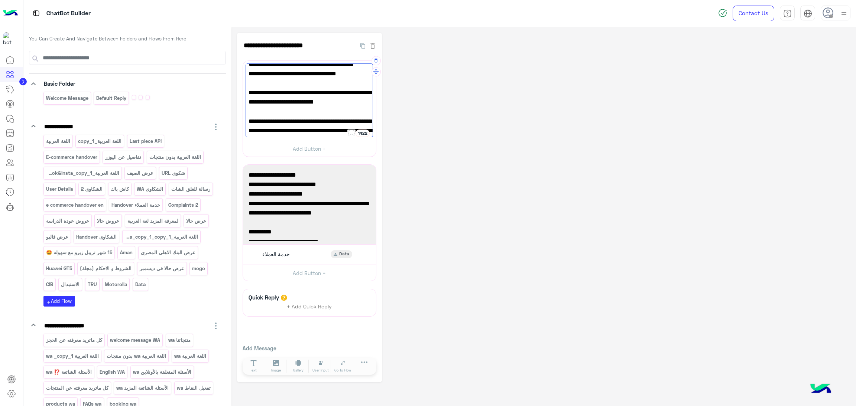
type textarea "**********"
click at [426, 109] on div "**********" at bounding box center [543, 208] width 613 height 350
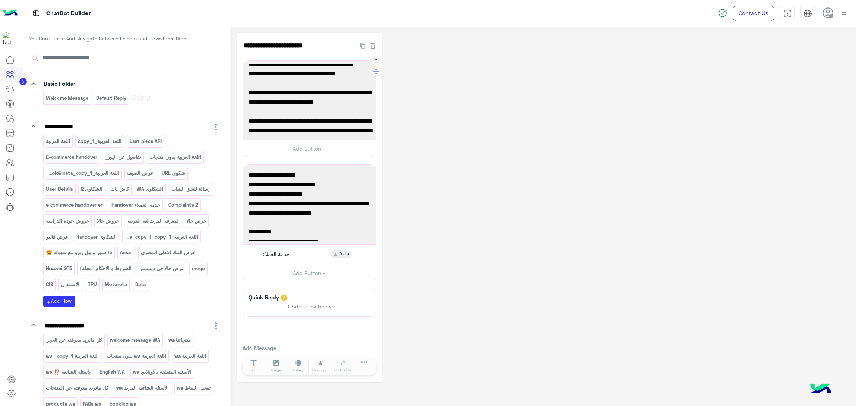
click at [719, 18] on div at bounding box center [722, 14] width 9 height 16
click at [721, 15] on img at bounding box center [722, 13] width 9 height 9
drag, startPoint x: 621, startPoint y: 173, endPoint x: 628, endPoint y: 185, distance: 13.6
click at [627, 185] on div "**********" at bounding box center [543, 208] width 613 height 350
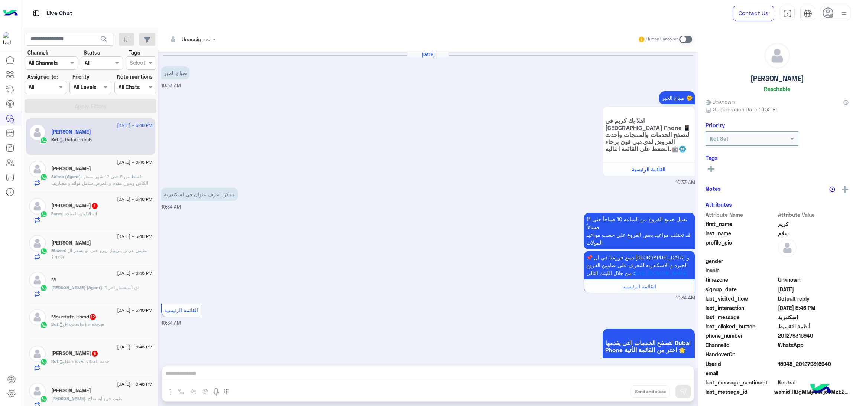
scroll to position [826, 0]
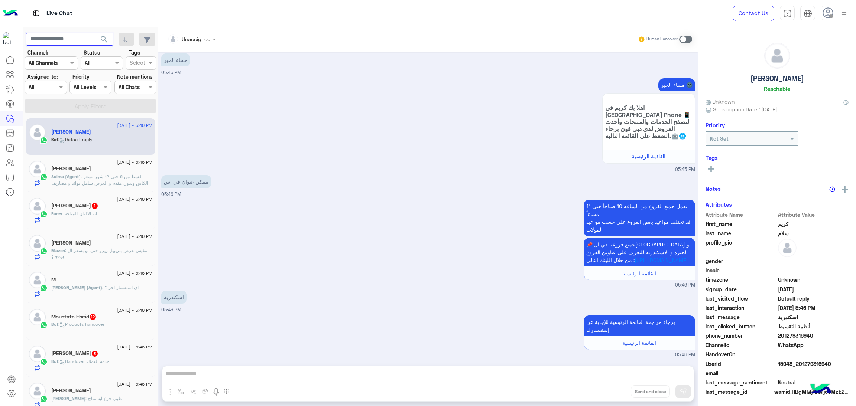
click at [55, 39] on input "text" at bounding box center [69, 39] width 87 height 13
paste input "**********"
click at [52, 39] on input "**********" at bounding box center [69, 39] width 87 height 13
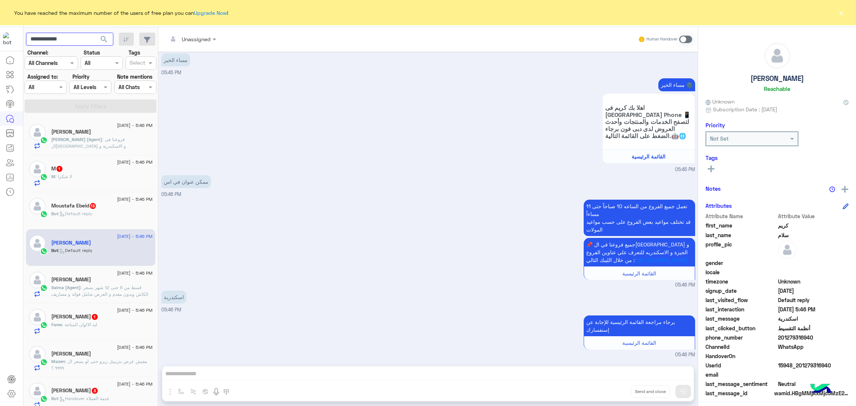
click at [77, 41] on input "**********" at bounding box center [69, 39] width 87 height 13
click at [95, 33] on button "search" at bounding box center [104, 41] width 18 height 16
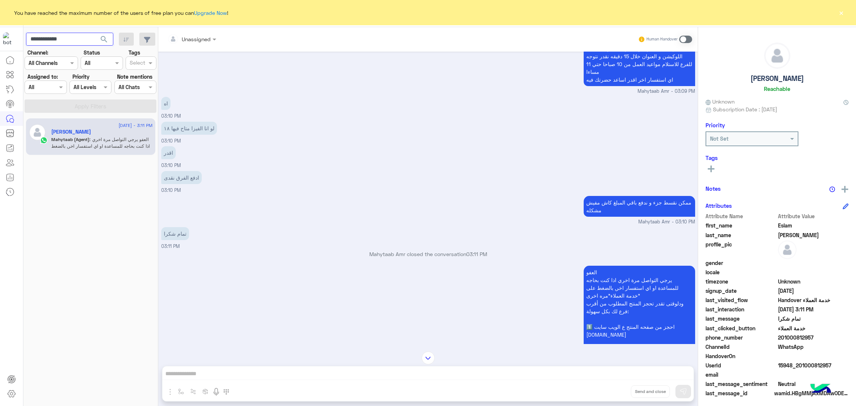
scroll to position [1898, 0]
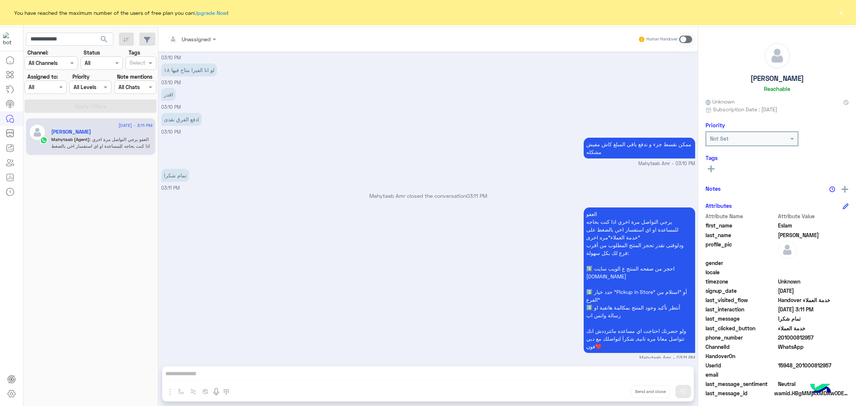
click at [797, 362] on span "15948_201000812957" at bounding box center [813, 366] width 71 height 8
copy span "15948_201000812957"
click at [80, 34] on input "**********" at bounding box center [69, 39] width 87 height 13
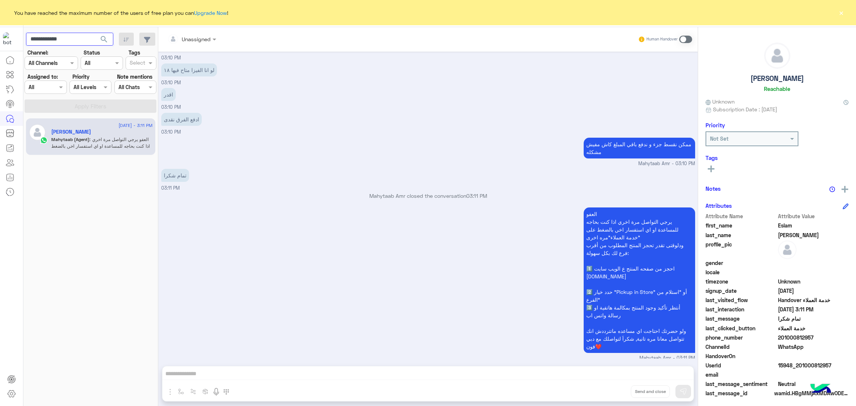
click at [80, 34] on input "**********" at bounding box center [69, 39] width 87 height 13
paste input "***"
type input "**********"
click at [95, 33] on button "search" at bounding box center [104, 41] width 18 height 16
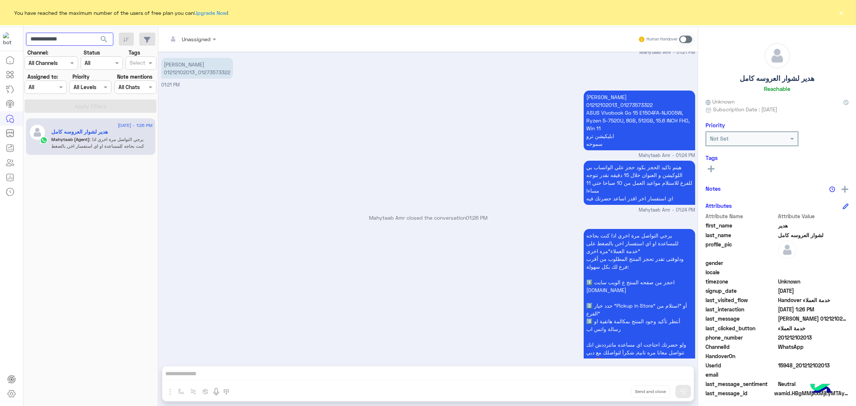
scroll to position [2013, 0]
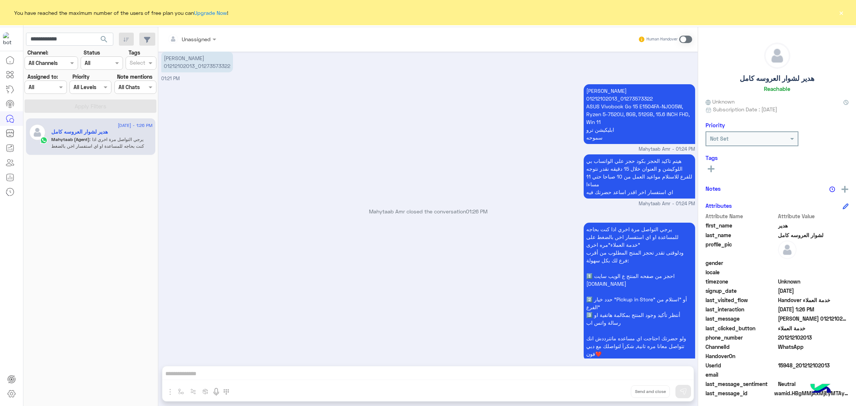
click at [808, 364] on span "15948_201212102013" at bounding box center [813, 366] width 71 height 8
copy span "15948_201212102013"
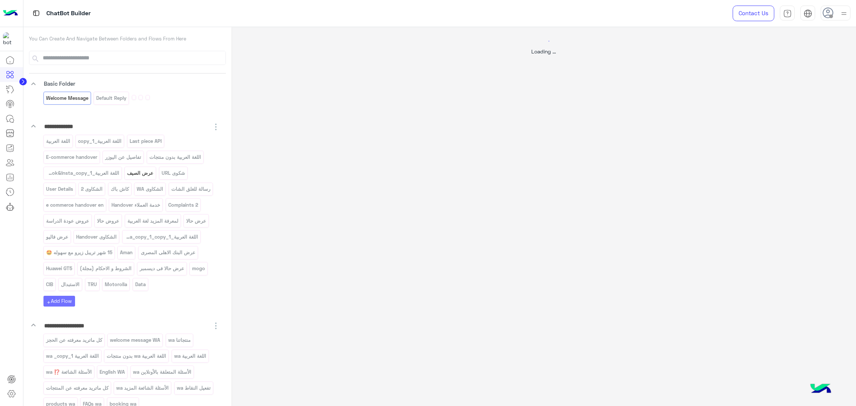
select select "*"
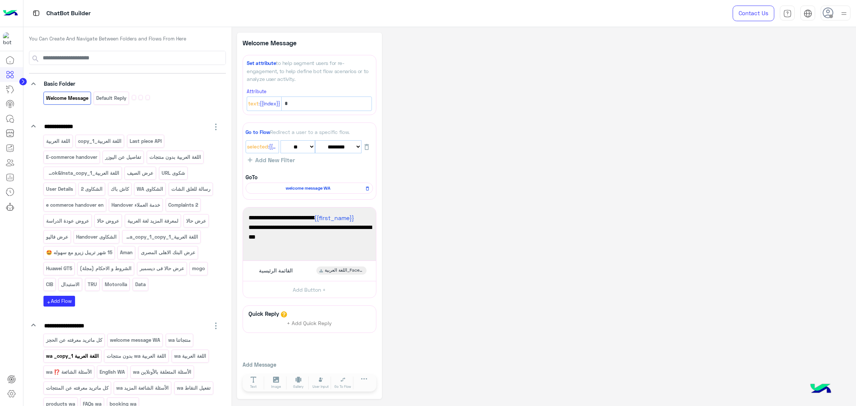
click at [85, 361] on p "اللغة العربية wa _copy_1" at bounding box center [72, 356] width 54 height 9
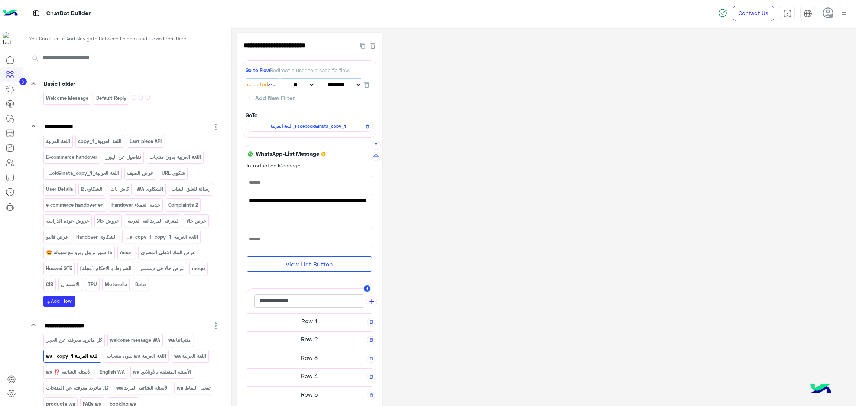
click at [318, 341] on h5 "Row 2" at bounding box center [309, 339] width 124 height 15
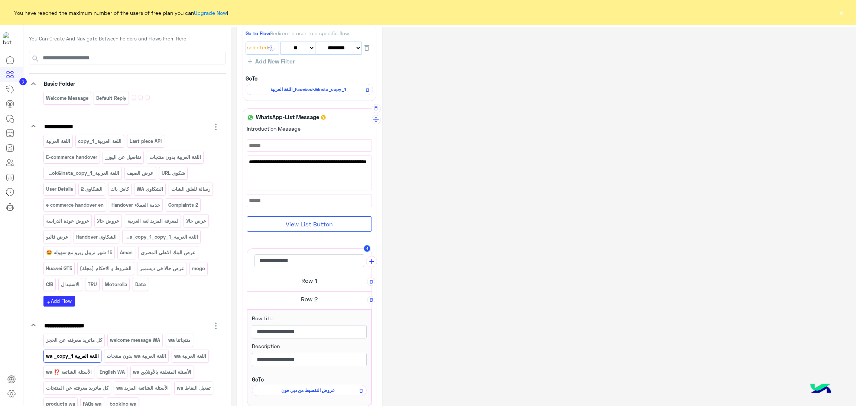
scroll to position [56, 0]
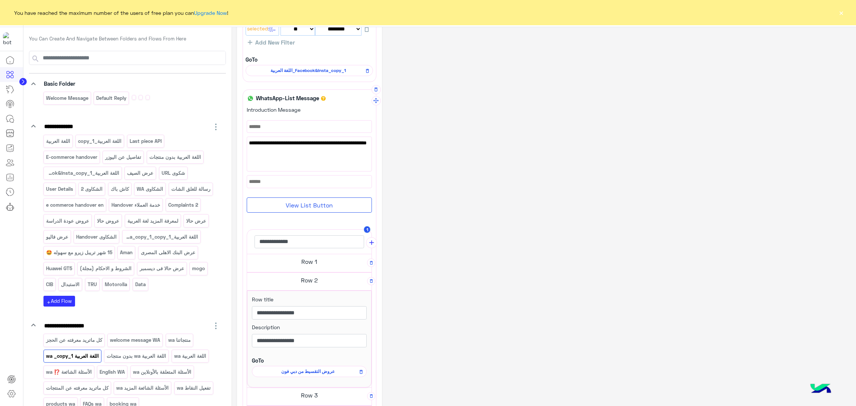
click at [313, 371] on span "عروض التقسيط من دبي فون" at bounding box center [308, 371] width 104 height 7
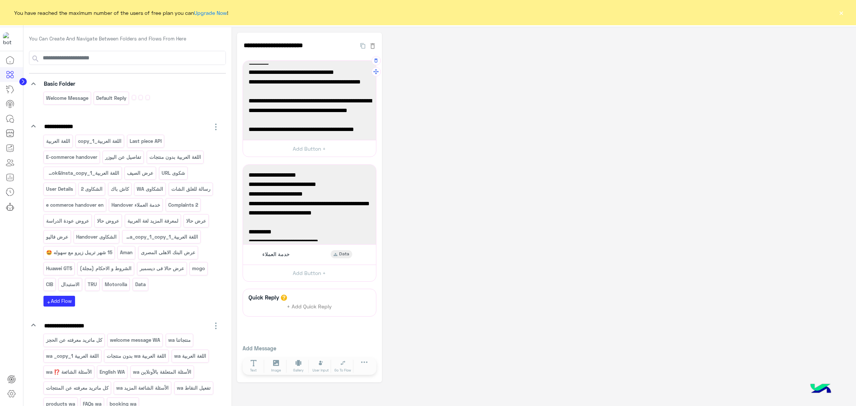
scroll to position [124, 0]
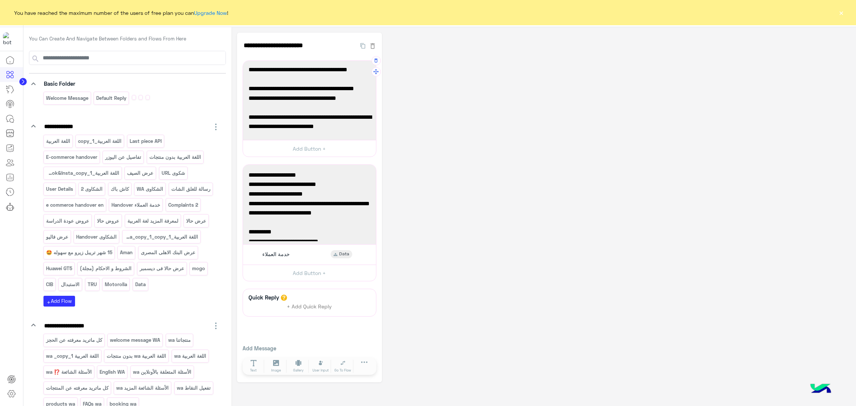
click at [313, 125] on span "✅Klivvr: اكسب خصم ٧٪؜ على كل المنتجات وقسط بسعر الكاش على ٢٤ شهر بدون مقدم أو م…" at bounding box center [309, 118] width 122 height 29
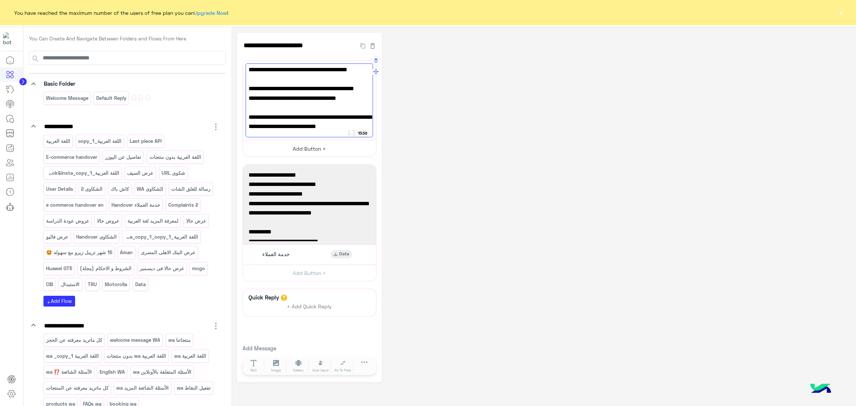
scroll to position [127, 0]
paste textarea "**********"
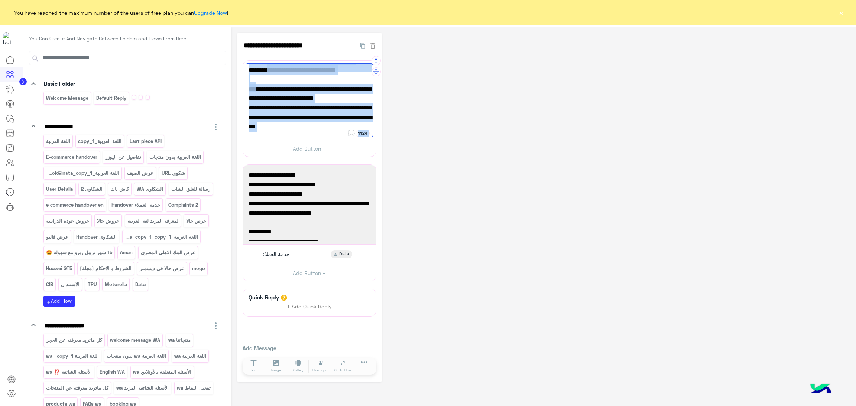
drag, startPoint x: 255, startPoint y: 88, endPoint x: 245, endPoint y: 88, distance: 10.0
click at [245, 88] on div "**********" at bounding box center [309, 100] width 133 height 79
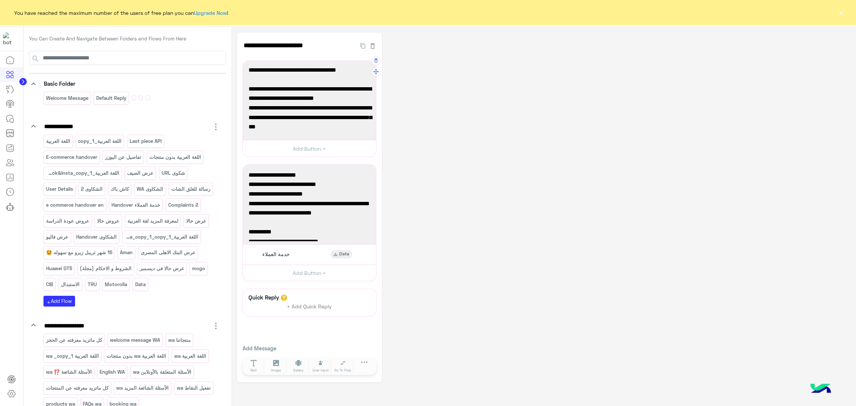
click at [258, 97] on span "✅Klivvr: اكسب خصم ٧٪؜ على كل المنتجات وقسط بسعر الكاش على ٢٤ شهر بدون مقدم أو م…" at bounding box center [309, 96] width 122 height 29
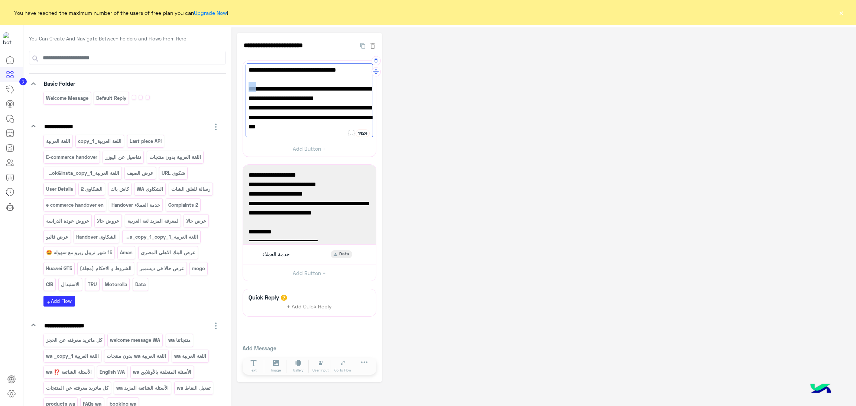
drag, startPoint x: 254, startPoint y: 87, endPoint x: 249, endPoint y: 87, distance: 5.6
click at [249, 87] on span "✅Klivvr: اكسب خصم ٧٪؜ على كل المنتجات وقسط بسعر الكاش على ٢٤ شهر بدون مقدم أو م…" at bounding box center [309, 96] width 122 height 29
click at [246, 116] on div "✅حالا : قسط من 24 حتى 36 شهر بسعر الكاش وبدون مصاريف أو مقدم واستفيد بخصم اضافي…" at bounding box center [310, 101] width 128 height 74
paste textarea "*"
click at [276, 105] on span "✅Klivvr: اكسب خصم ٧٪؜ على كل المنتجات وقسط بسعر الكاش على ٢٤ شهر بدون مقدم أو م…" at bounding box center [309, 96] width 122 height 29
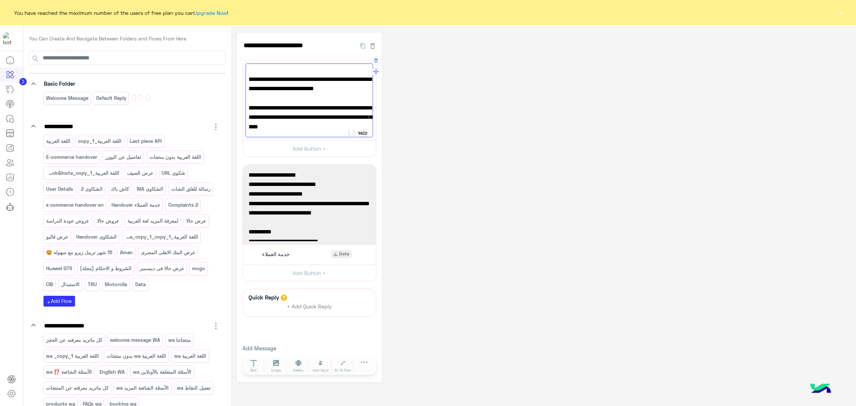
scroll to position [162, 0]
type textarea "**********"
click at [841, 16] on button "×" at bounding box center [840, 12] width 7 height 7
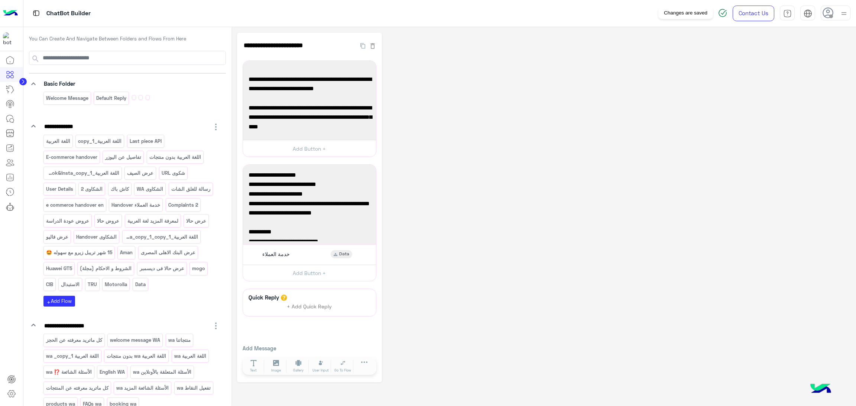
click at [723, 9] on img at bounding box center [722, 13] width 9 height 9
click at [718, 61] on div "**********" at bounding box center [543, 208] width 613 height 350
click at [722, 16] on img at bounding box center [722, 13] width 9 height 9
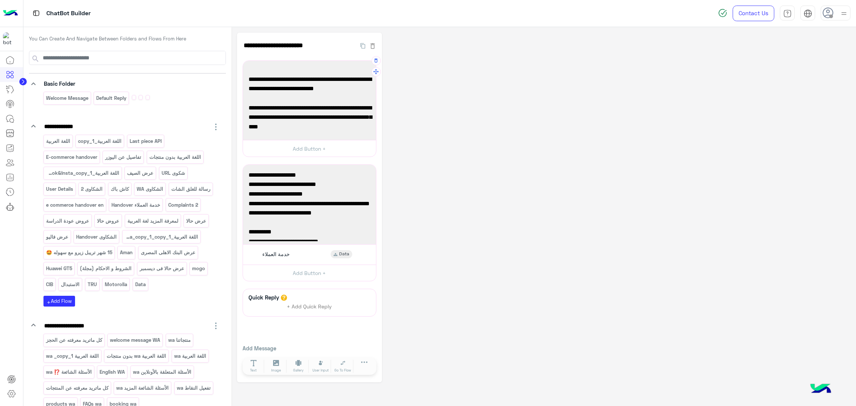
scroll to position [0, 0]
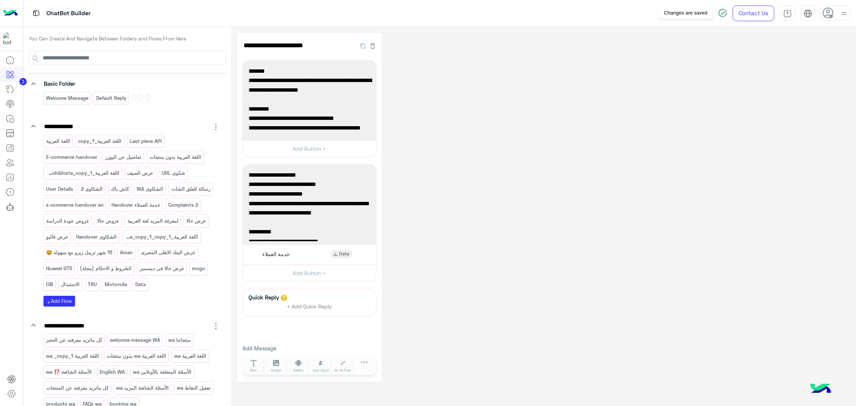
click at [722, 16] on img at bounding box center [722, 13] width 9 height 9
click at [602, 76] on div "**********" at bounding box center [543, 208] width 613 height 350
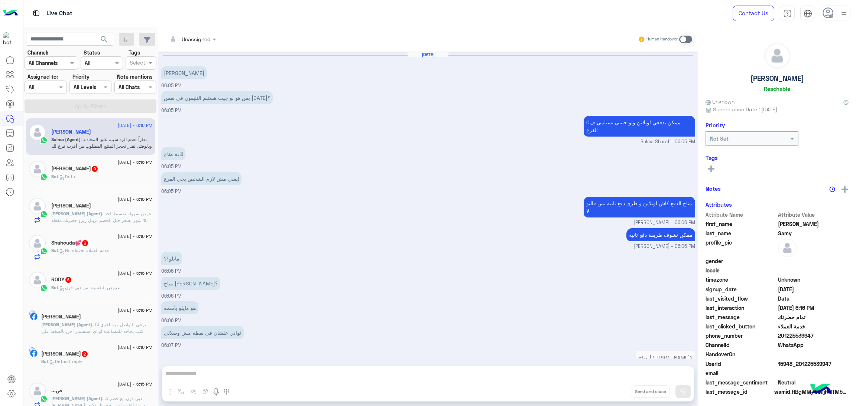
scroll to position [694, 0]
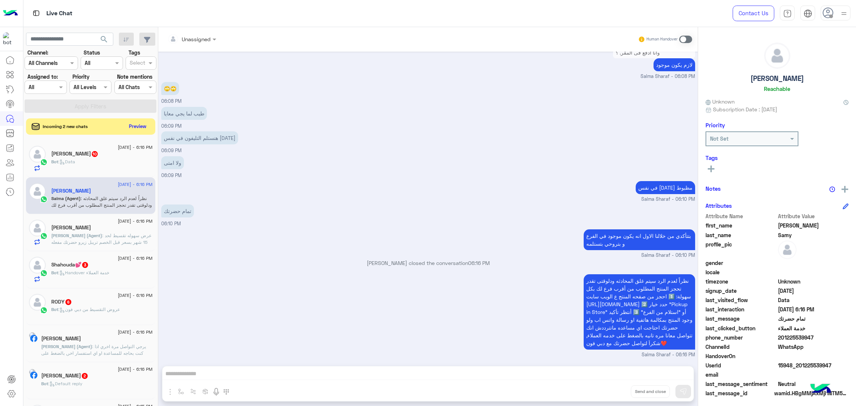
click at [105, 353] on span ": يرجي التواصل مرة اخري اذا كنت بحاجه للمساعدة او اي استفسار اخر, بالضغط على "خ…" at bounding box center [96, 377] width 111 height 66
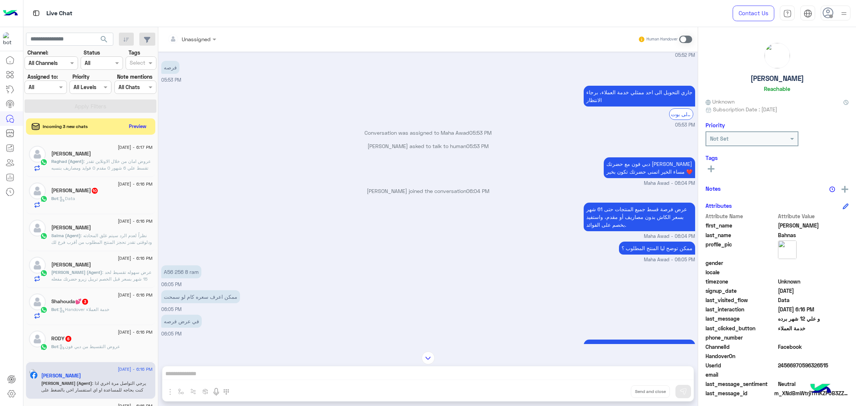
scroll to position [228, 0]
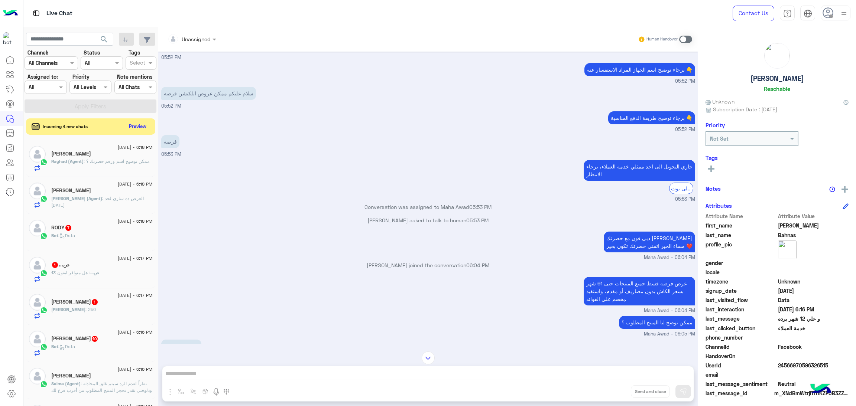
click at [103, 165] on p "Raghad (Agent) : ممكن توضيح اسم ورقم حضرتك ؟" at bounding box center [100, 161] width 98 height 7
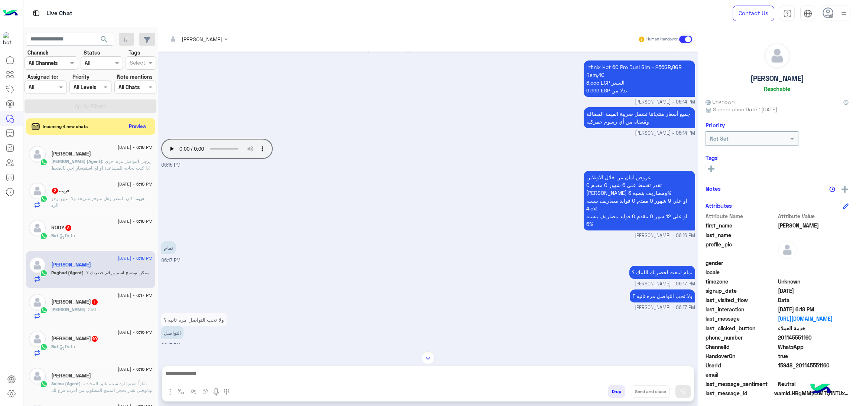
scroll to position [1055, 0]
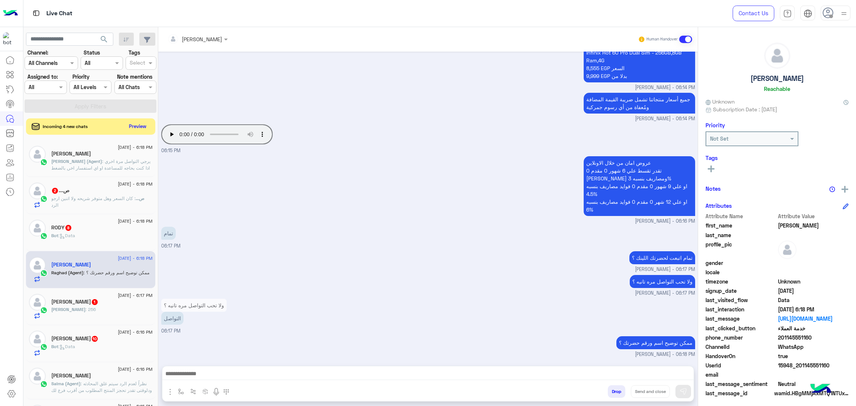
click at [796, 362] on span "15948_201145551160" at bounding box center [813, 366] width 71 height 8
copy span "15948_201145551160"
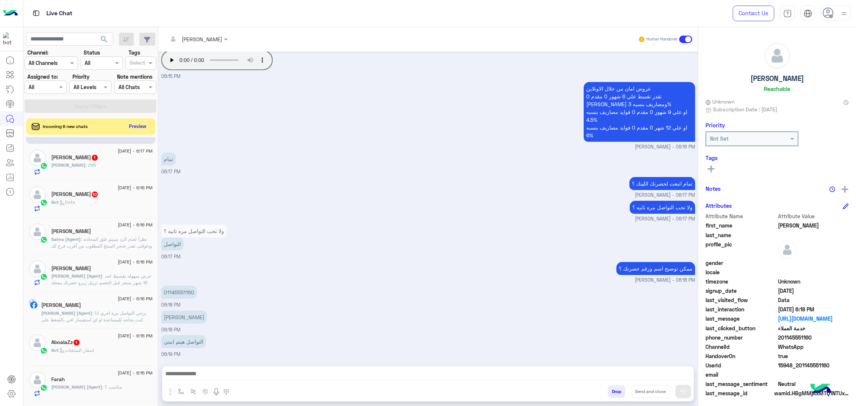
scroll to position [222, 0]
click at [95, 276] on p "[PERSON_NAME] (Agent) : عرض سهوله تقسيط لحد 15 شهر بسعر قبل الخصم تريبل زيرو حض…" at bounding box center [101, 282] width 101 height 27
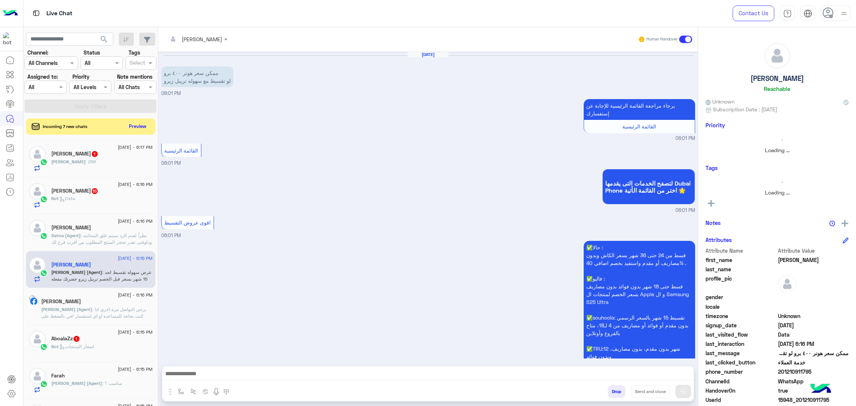
scroll to position [712, 0]
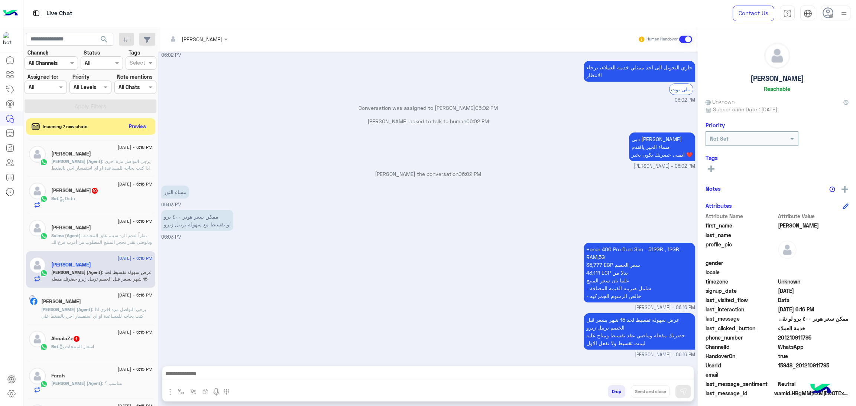
click at [799, 364] on span "15948_201210911795" at bounding box center [813, 366] width 71 height 8
copy span "15948_201210911795"
click at [66, 41] on input "text" at bounding box center [69, 39] width 87 height 13
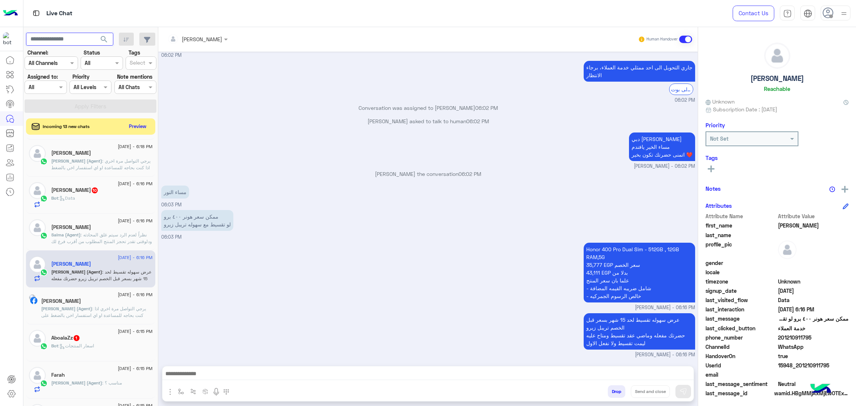
paste input "**********"
click at [95, 33] on button "search" at bounding box center [104, 41] width 18 height 16
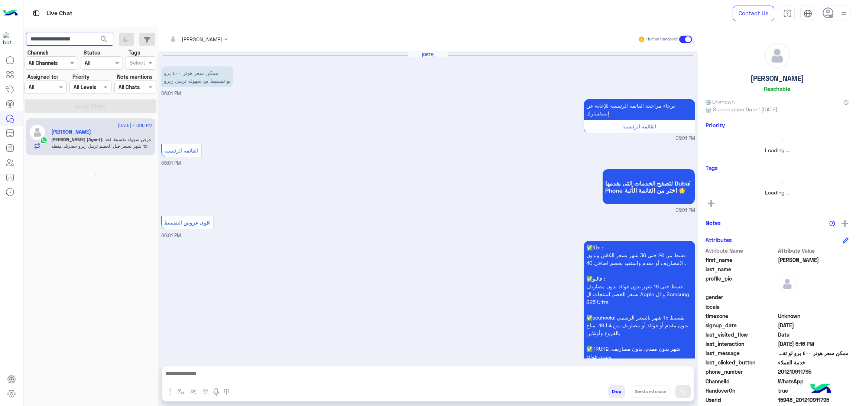
scroll to position [712, 0]
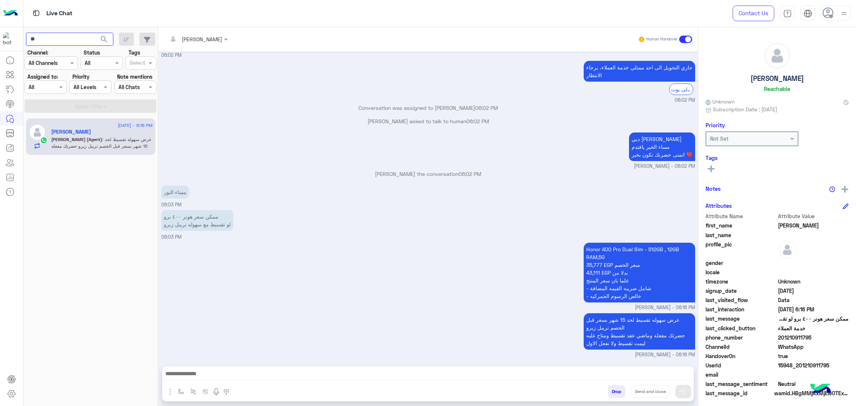
type input "*"
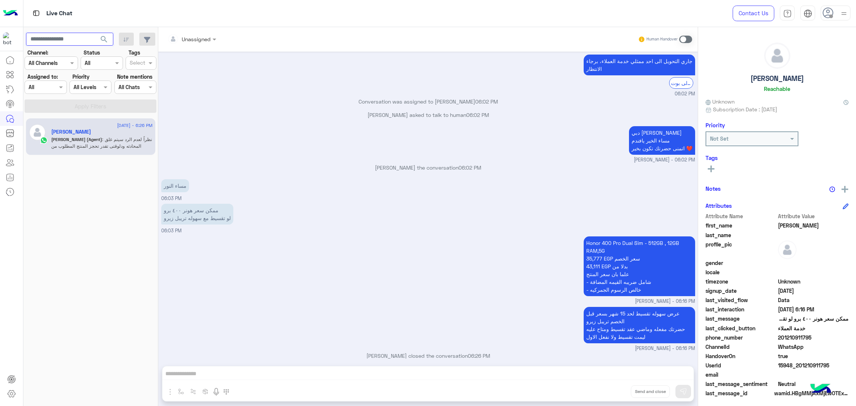
scroll to position [858, 0]
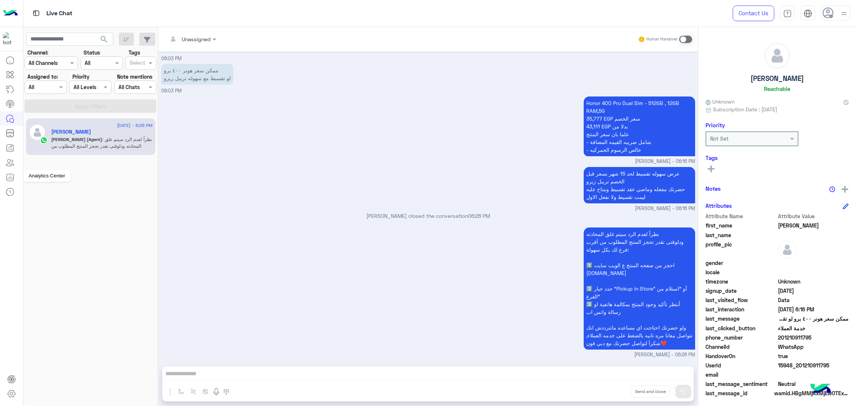
click at [12, 174] on icon at bounding box center [10, 177] width 9 height 9
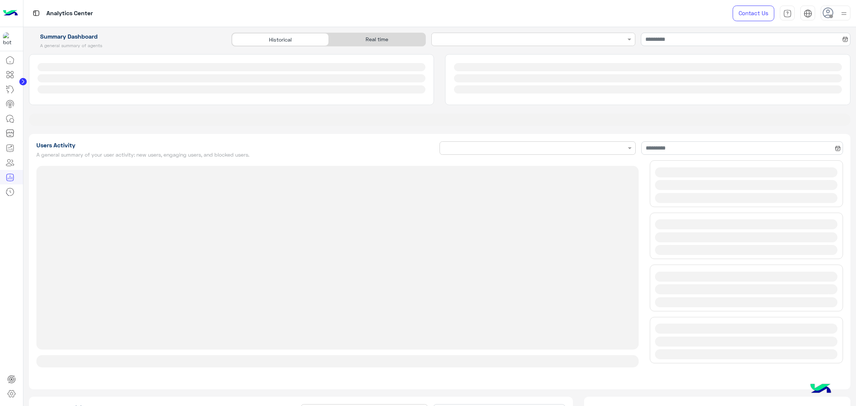
type input "**********"
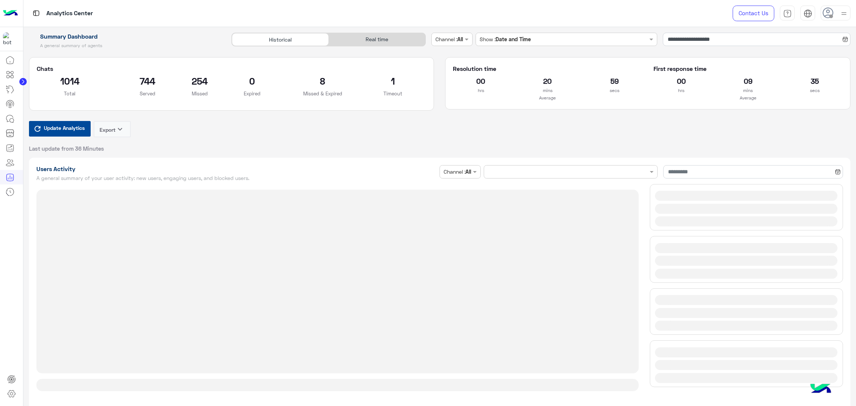
type input "**********"
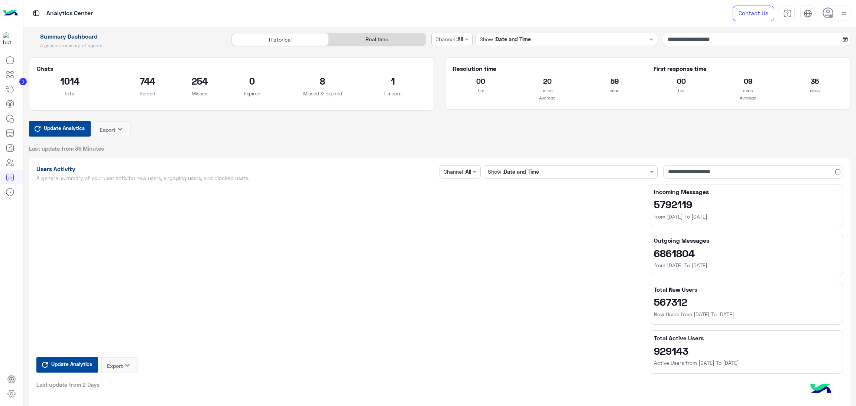
type input "**********"
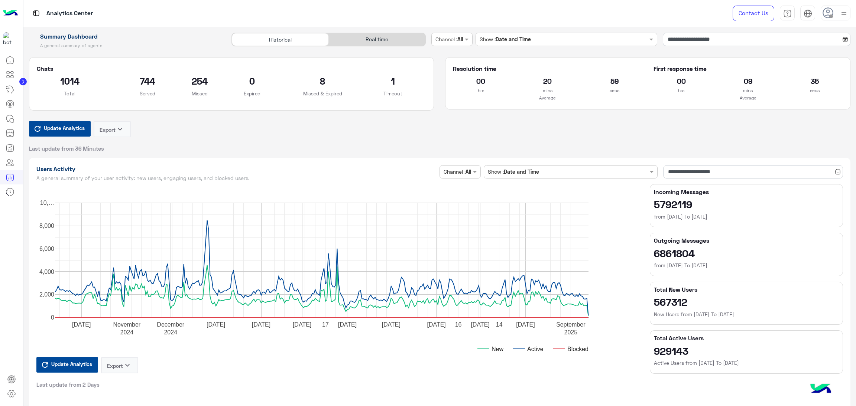
type input "**********"
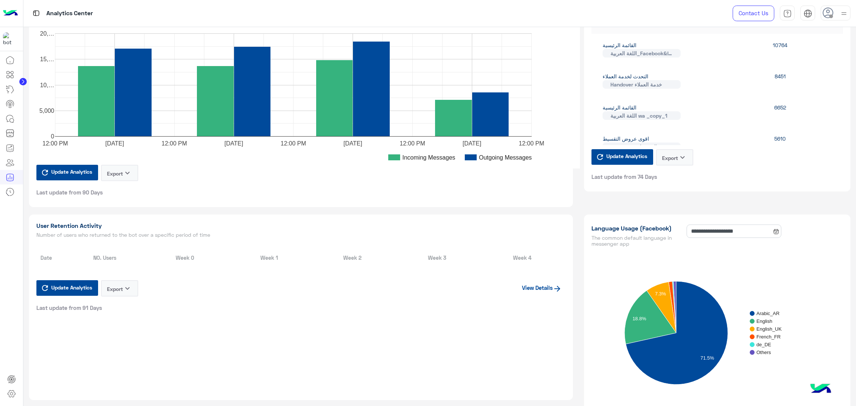
type input "**********"
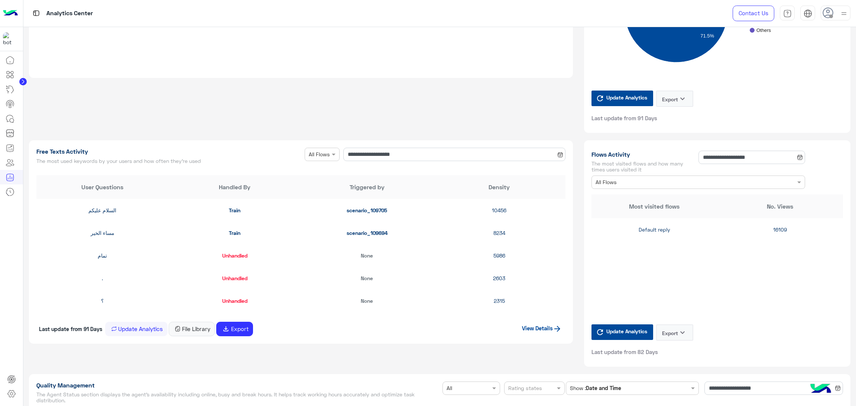
type input "**********"
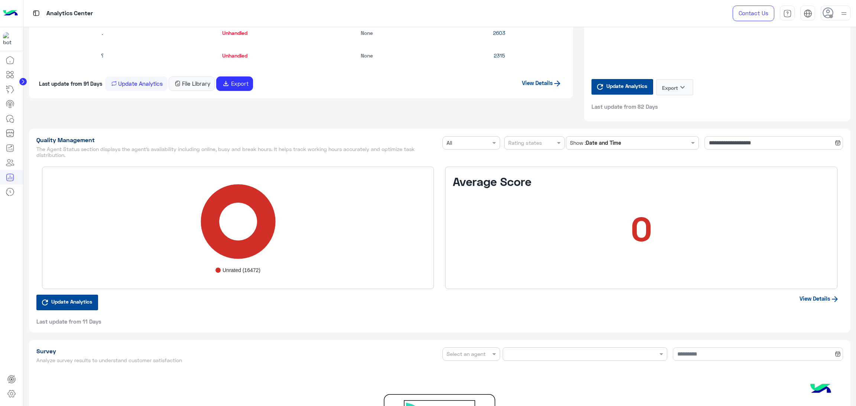
type input "**********"
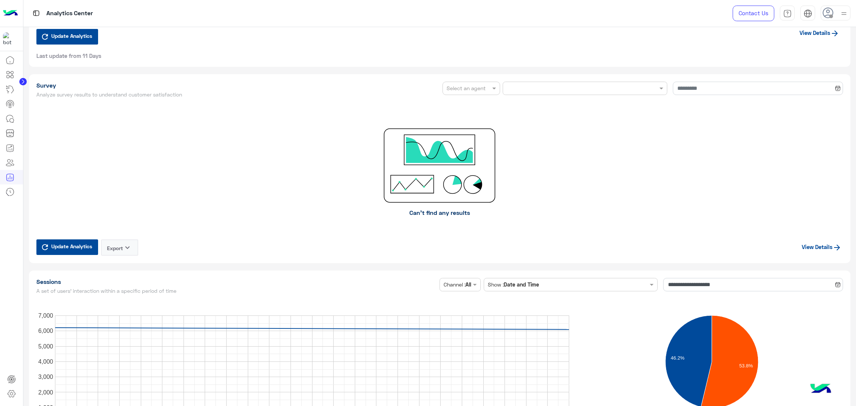
scroll to position [1281, 0]
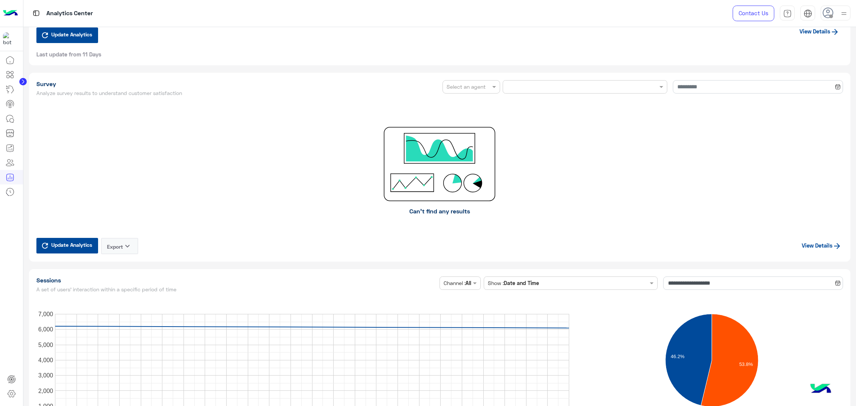
type input "**********"
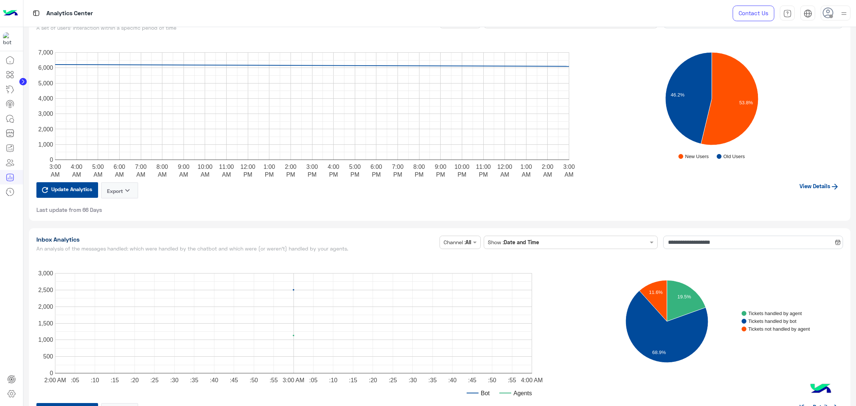
scroll to position [1671, 0]
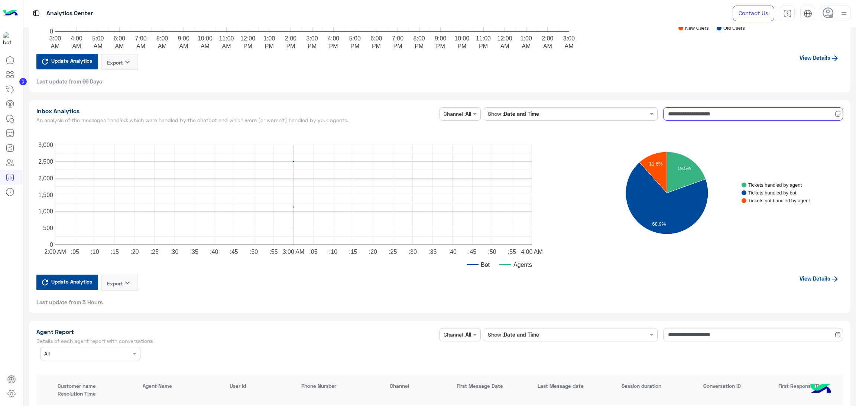
click at [682, 109] on input "**********" at bounding box center [753, 113] width 180 height 13
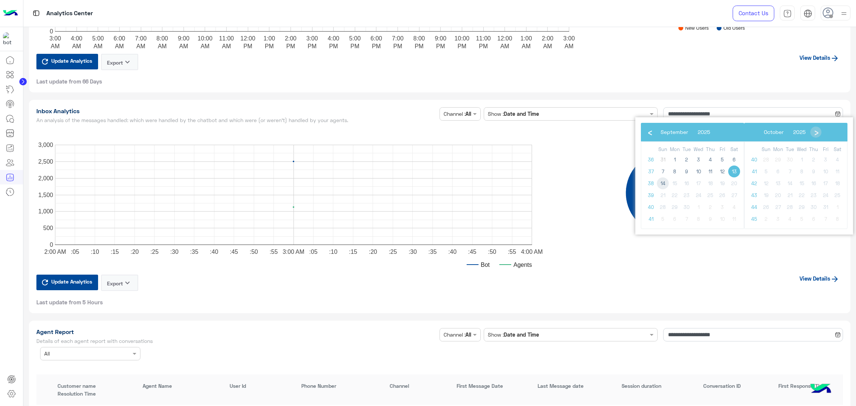
click at [663, 185] on span "14" at bounding box center [663, 184] width 12 height 12
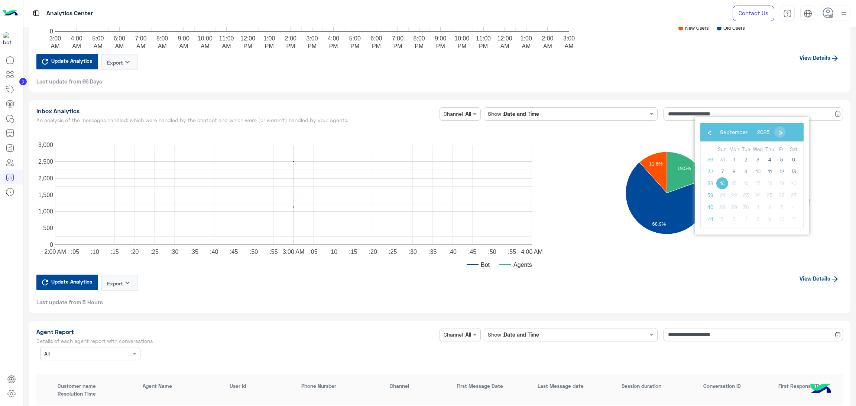
click at [721, 183] on span "14" at bounding box center [722, 184] width 12 height 12
type input "**********"
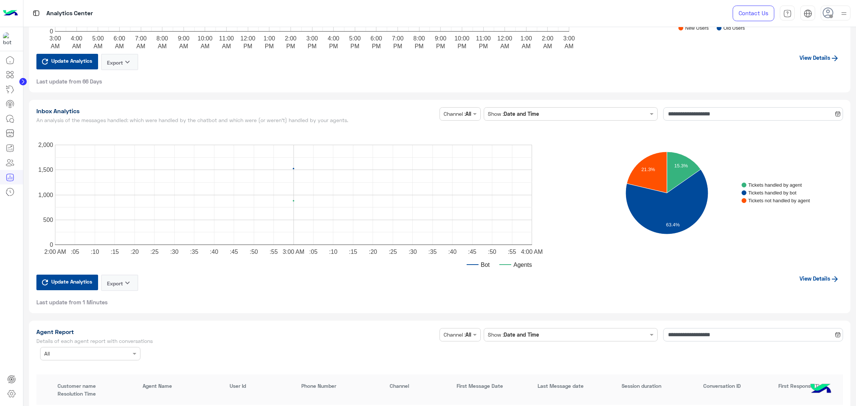
click at [810, 270] on div "Tickets handled by agent Tickets handled by bot Tickets not handled by agent 15…" at bounding box center [712, 200] width 273 height 149
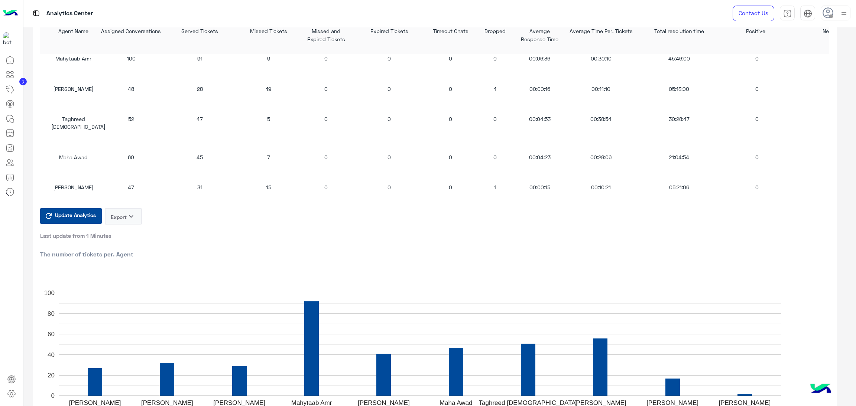
scroll to position [636, 0]
